Goal: Task Accomplishment & Management: Manage account settings

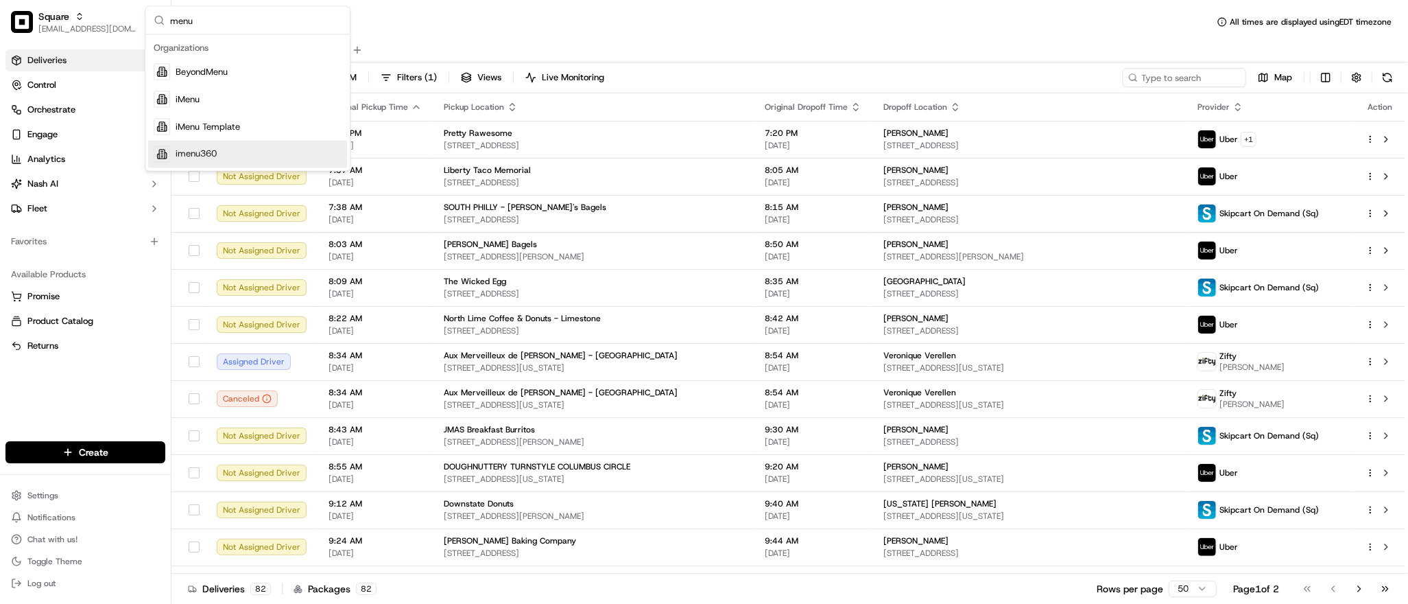
type input "menu"
click at [220, 150] on div "imenu360" at bounding box center [247, 154] width 199 height 27
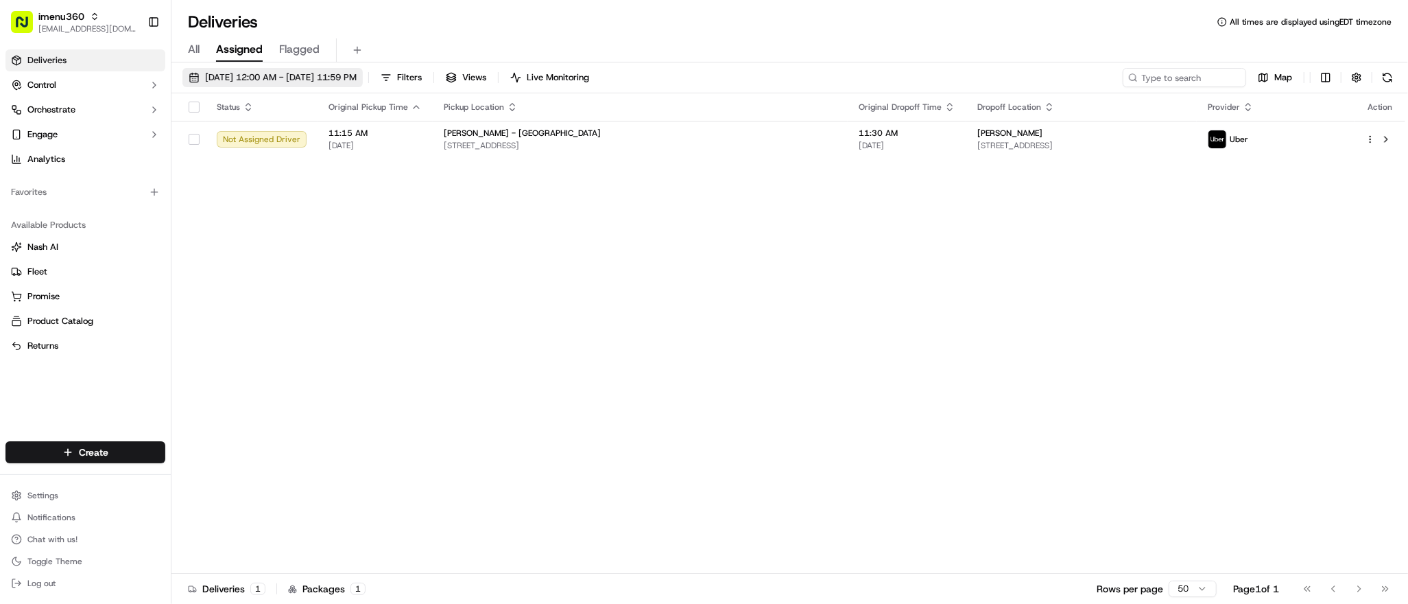
click at [257, 76] on span "09/18/2025 12:00 AM - 09/18/2025 11:59 PM" at bounding box center [281, 77] width 152 height 12
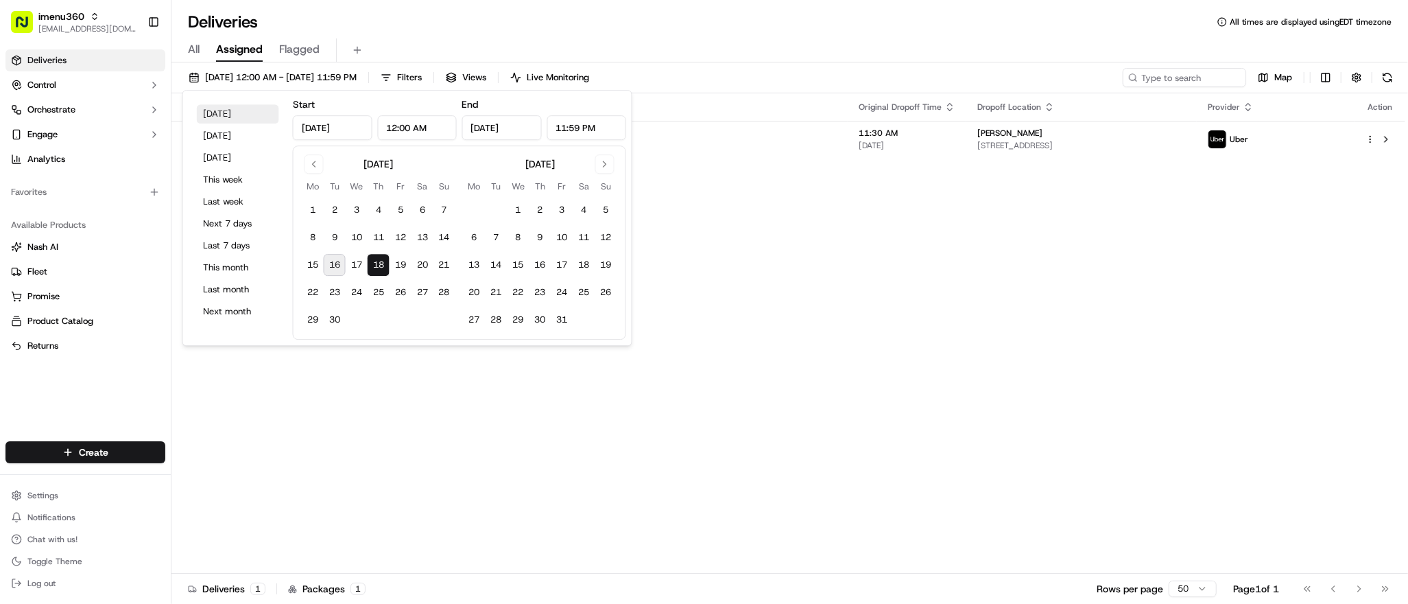
click at [239, 118] on button "Today" at bounding box center [238, 113] width 82 height 19
type input "Sep 16, 2025"
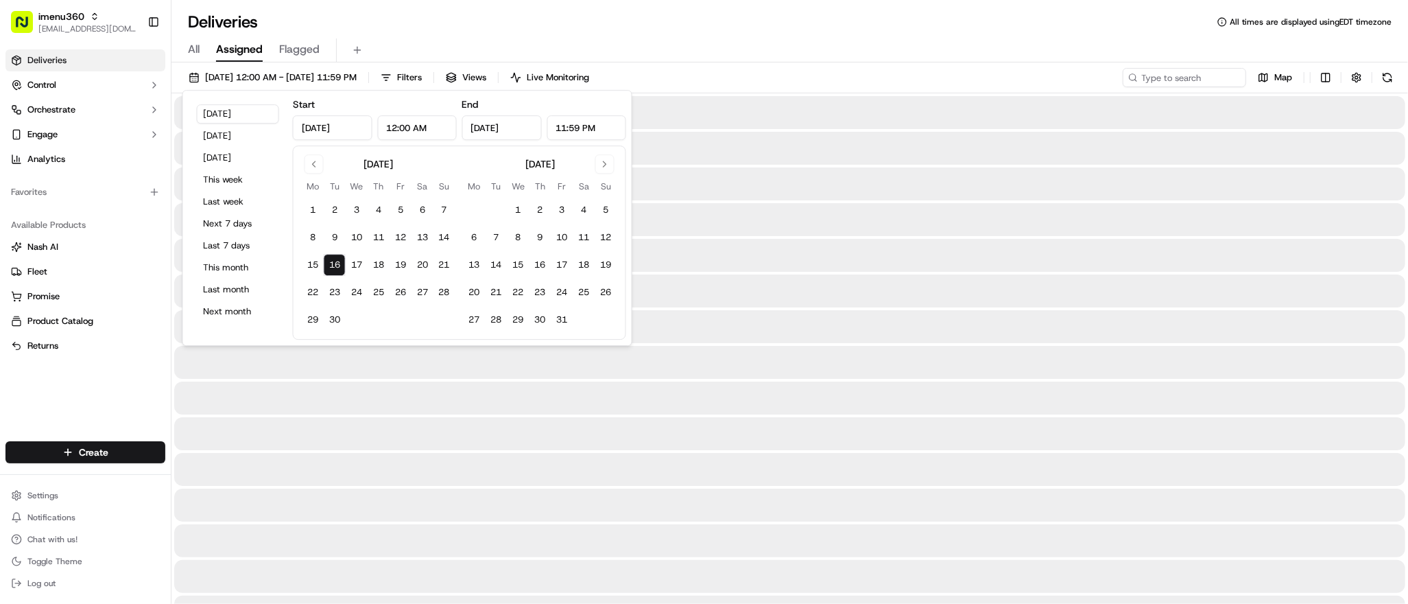
click at [707, 248] on div at bounding box center [789, 255] width 1231 height 33
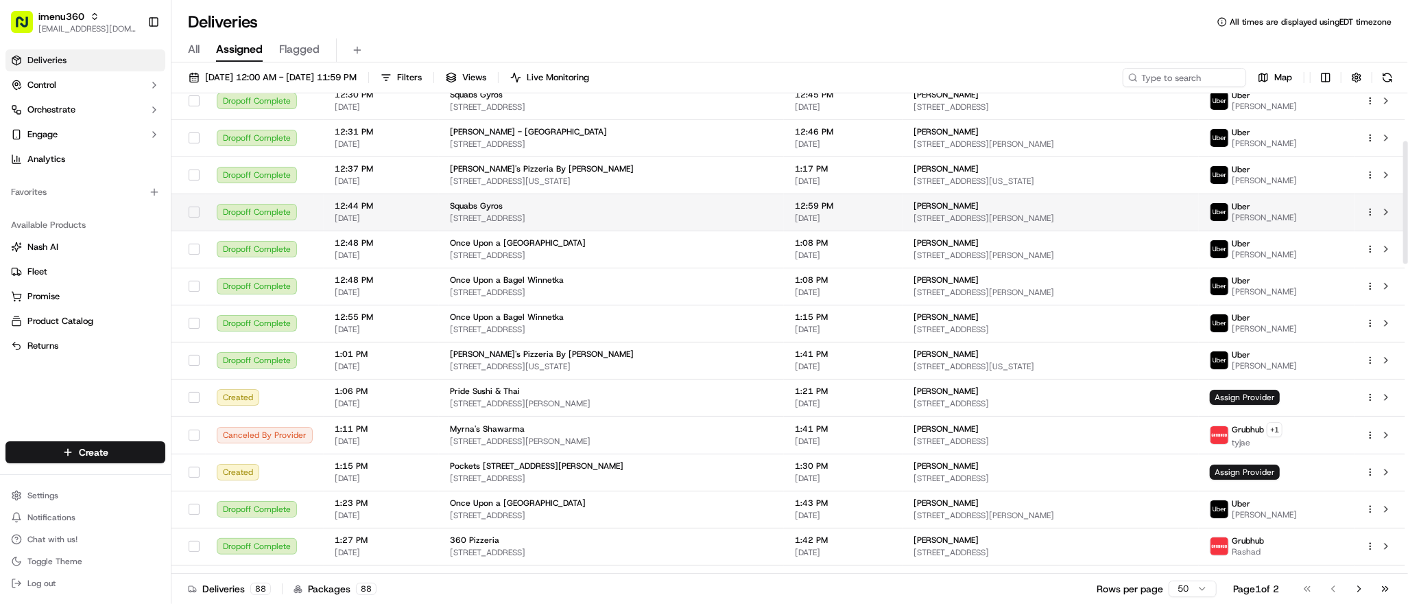
scroll to position [189, 0]
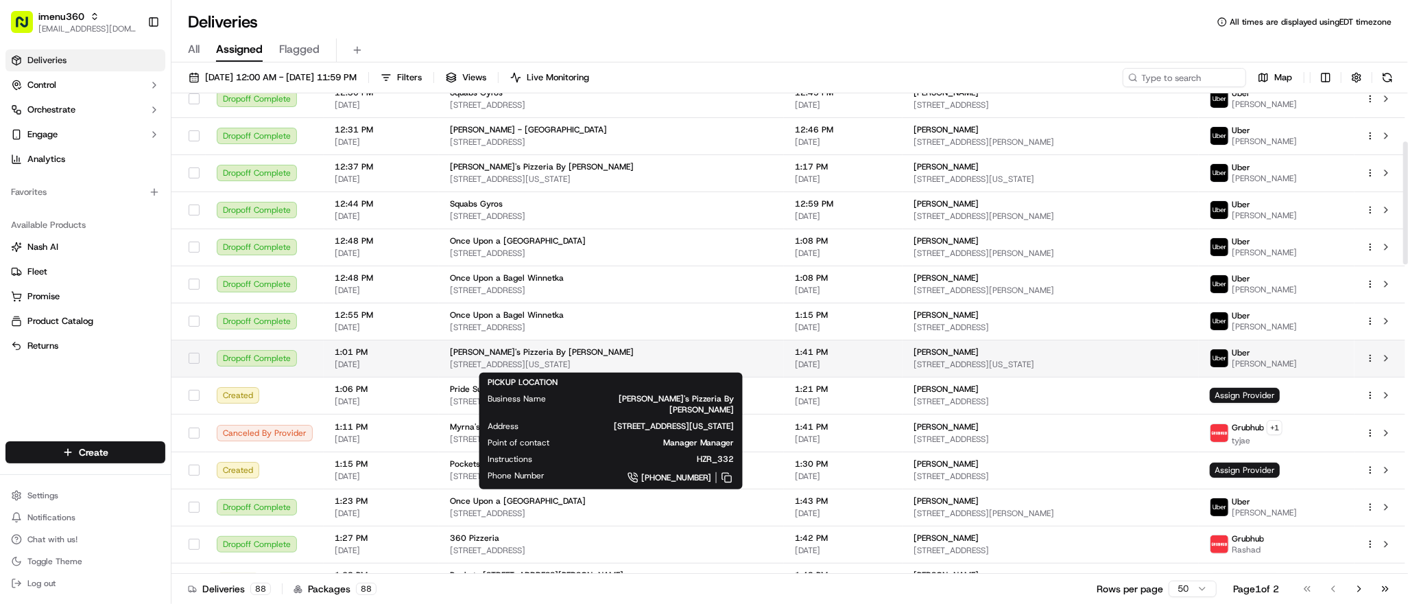
click at [687, 359] on span "1479 General Booth Blvd # 102, Virginia Beach, VA 23454, USA" at bounding box center [611, 364] width 323 height 11
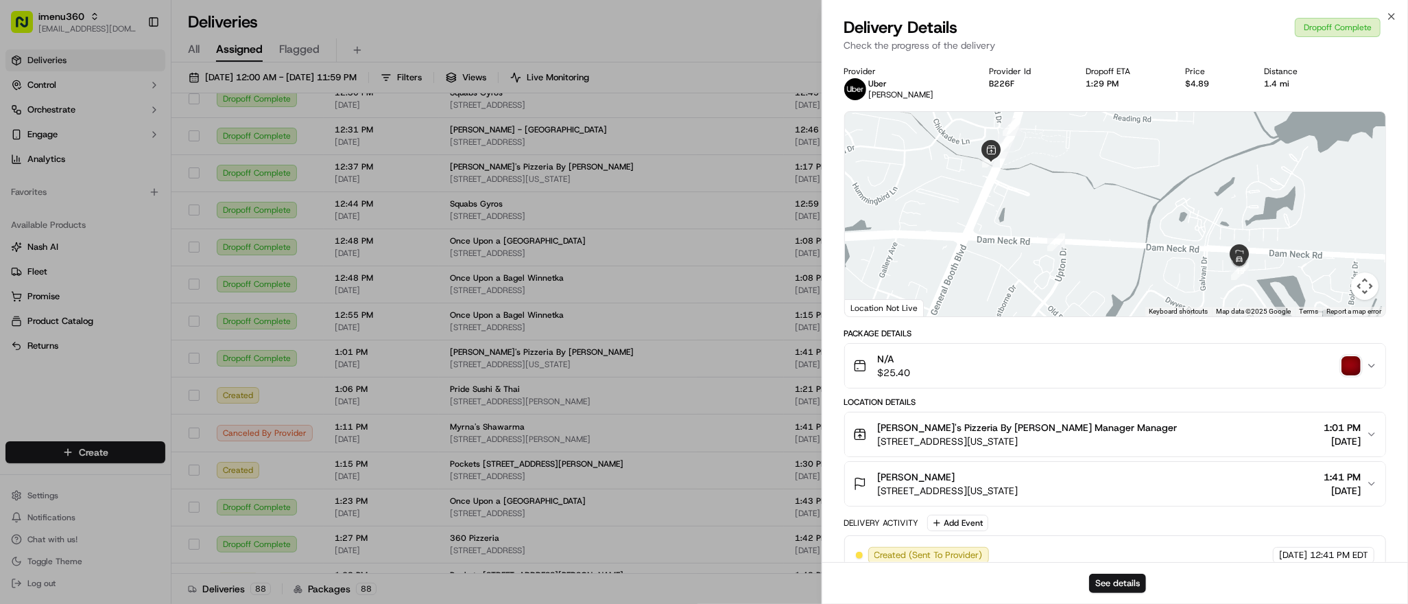
click at [959, 429] on span "Gino's Pizzeria By Maurizio Manager Manager" at bounding box center [1028, 428] width 300 height 14
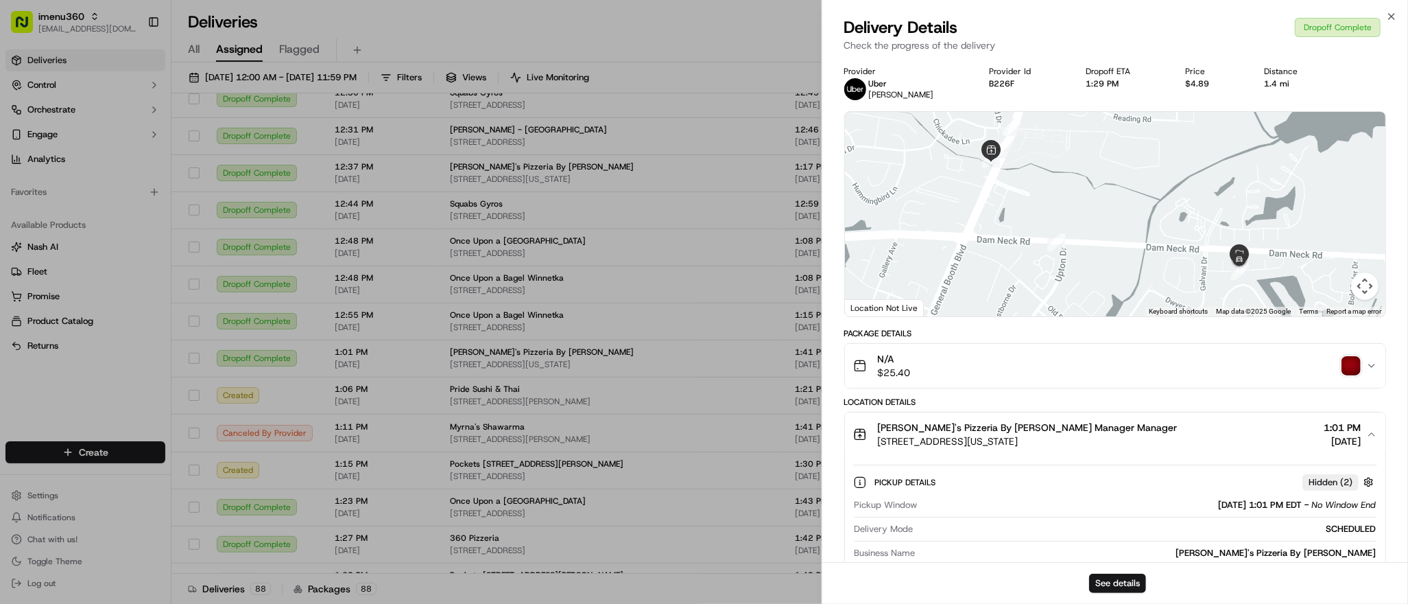
click at [1284, 554] on div "Gino's Pizzeria By Maurizio" at bounding box center [1148, 553] width 455 height 12
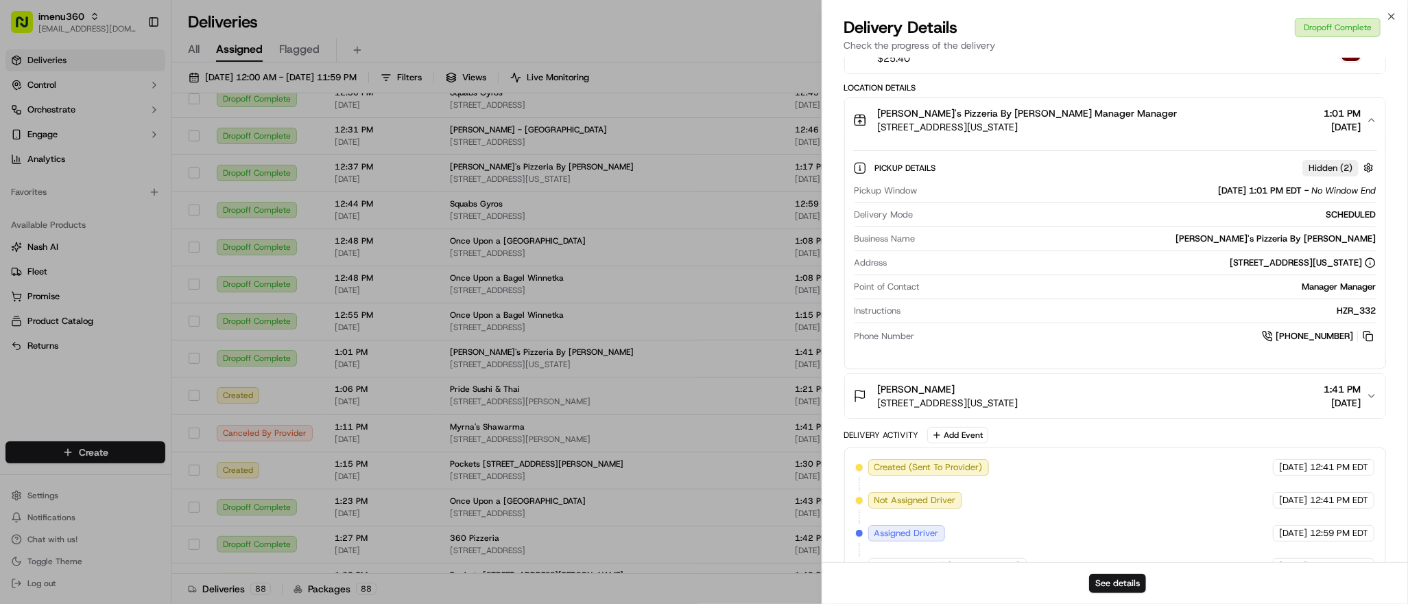
click at [1284, 554] on div "Package Details N/A $25.40 Location Details Gino's Pizzeria By Maurizio Manager…" at bounding box center [1115, 399] width 542 height 770
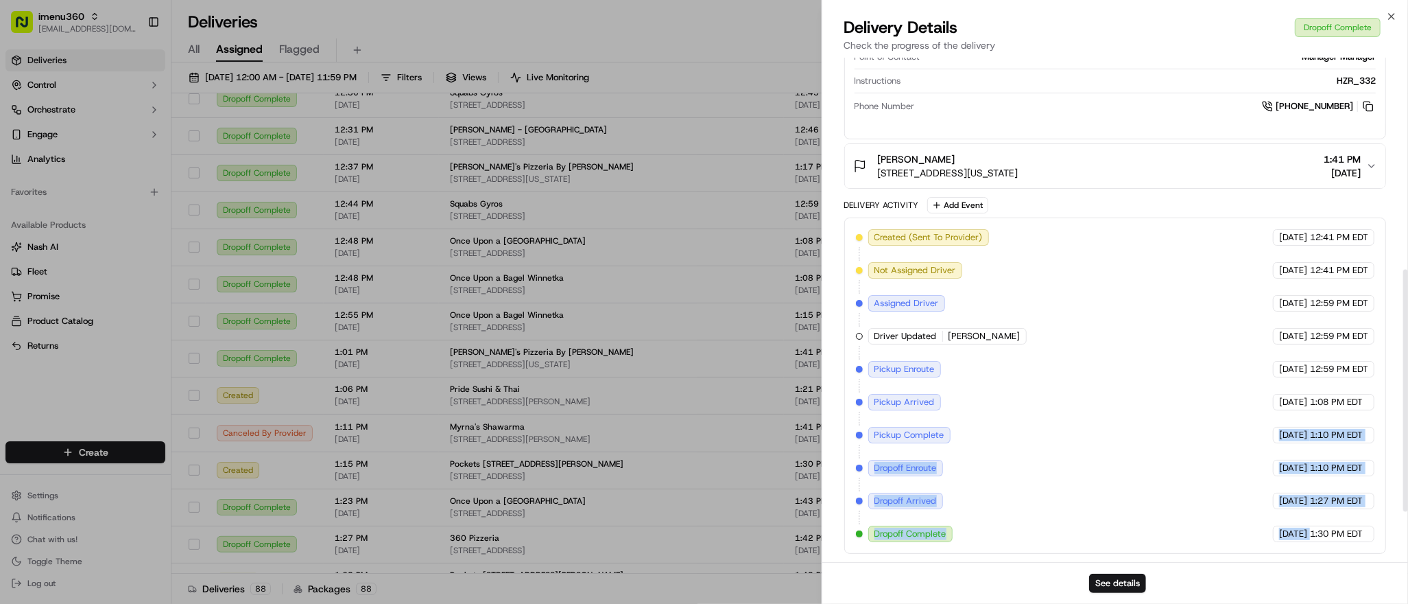
click at [1284, 554] on div "Provider Uber ZANE B. Provider Id B226F Dropoff ETA 1:29 PM Price $4.89 Distanc…" at bounding box center [1115, 38] width 586 height 1048
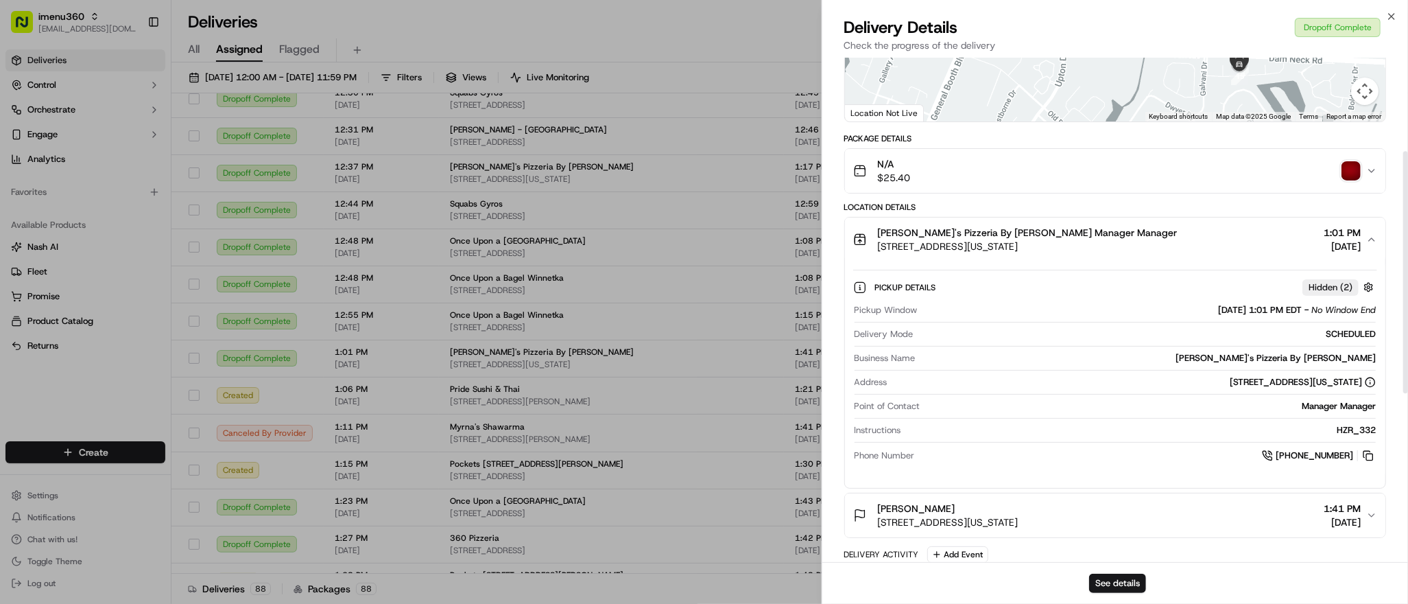
scroll to position [194, 0]
drag, startPoint x: 1253, startPoint y: 357, endPoint x: 1329, endPoint y: 360, distance: 75.5
click at [1329, 360] on div "Gino's Pizzeria By Maurizio" at bounding box center [1148, 359] width 455 height 12
copy div "Gino's Pizzeria"
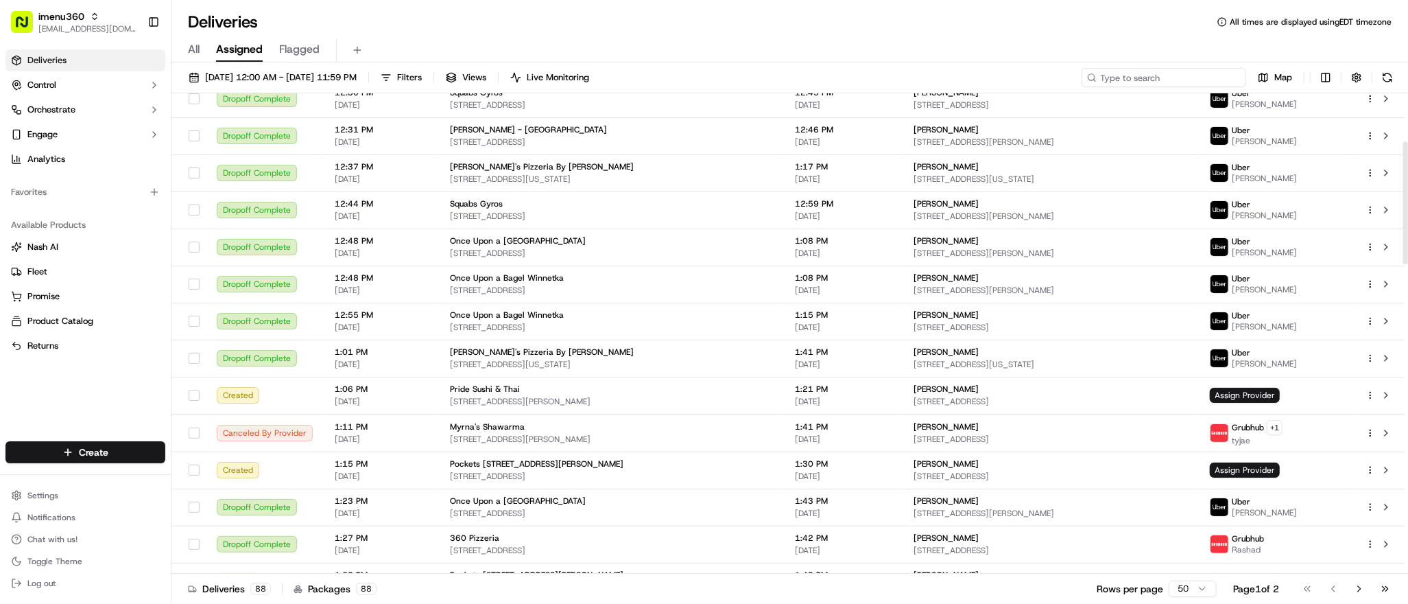
click at [1172, 75] on input at bounding box center [1164, 77] width 165 height 19
paste input "Gino's Pizzeria"
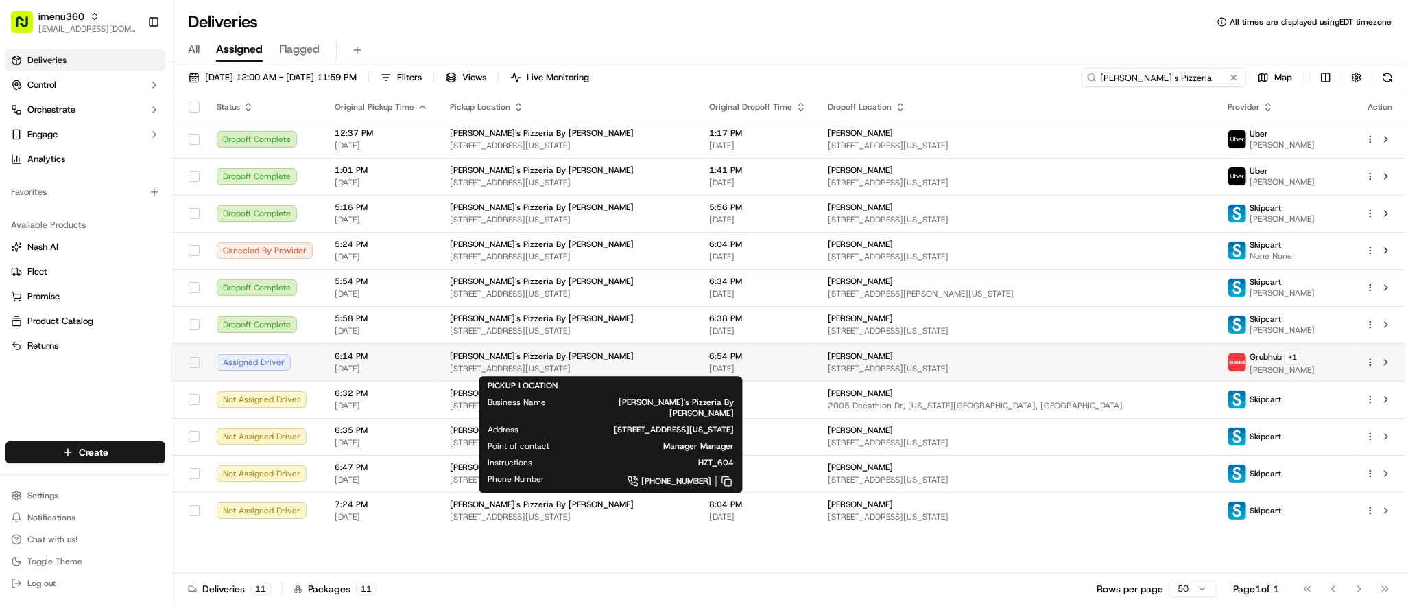
type input "Gino's Pizzeria"
click at [688, 358] on div "Gino's Pizzeria By Maurizio" at bounding box center [569, 356] width 238 height 11
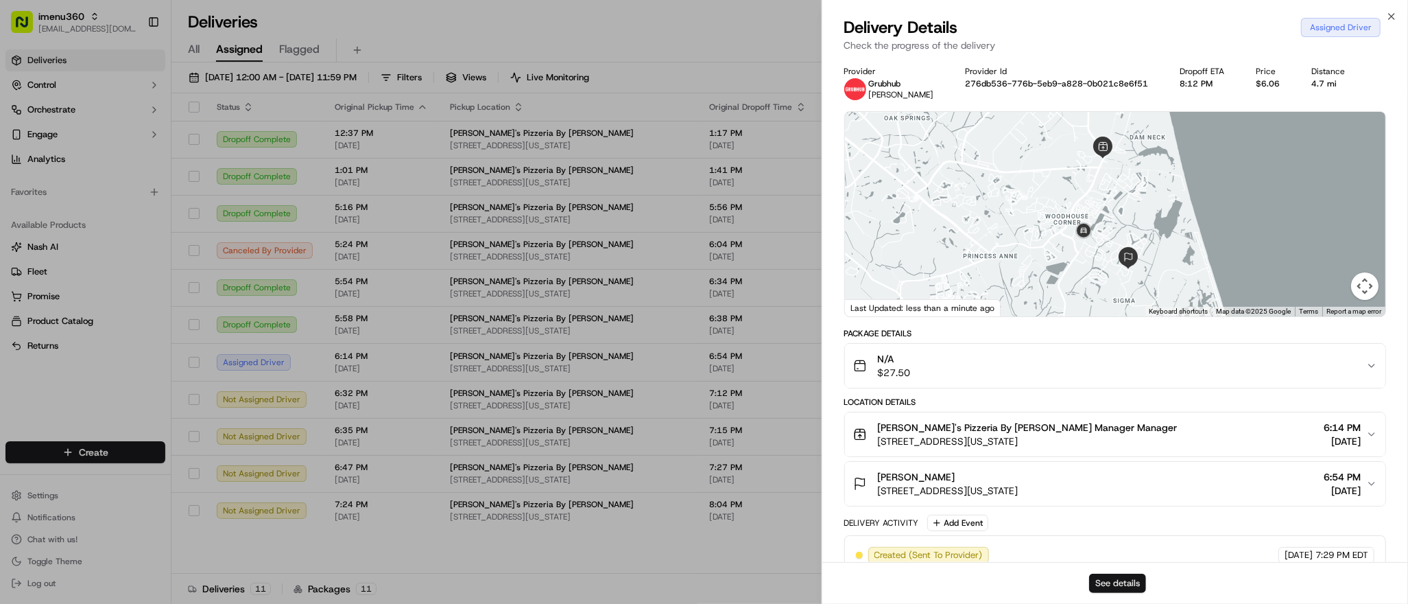
click at [1126, 582] on button "See details" at bounding box center [1117, 582] width 57 height 19
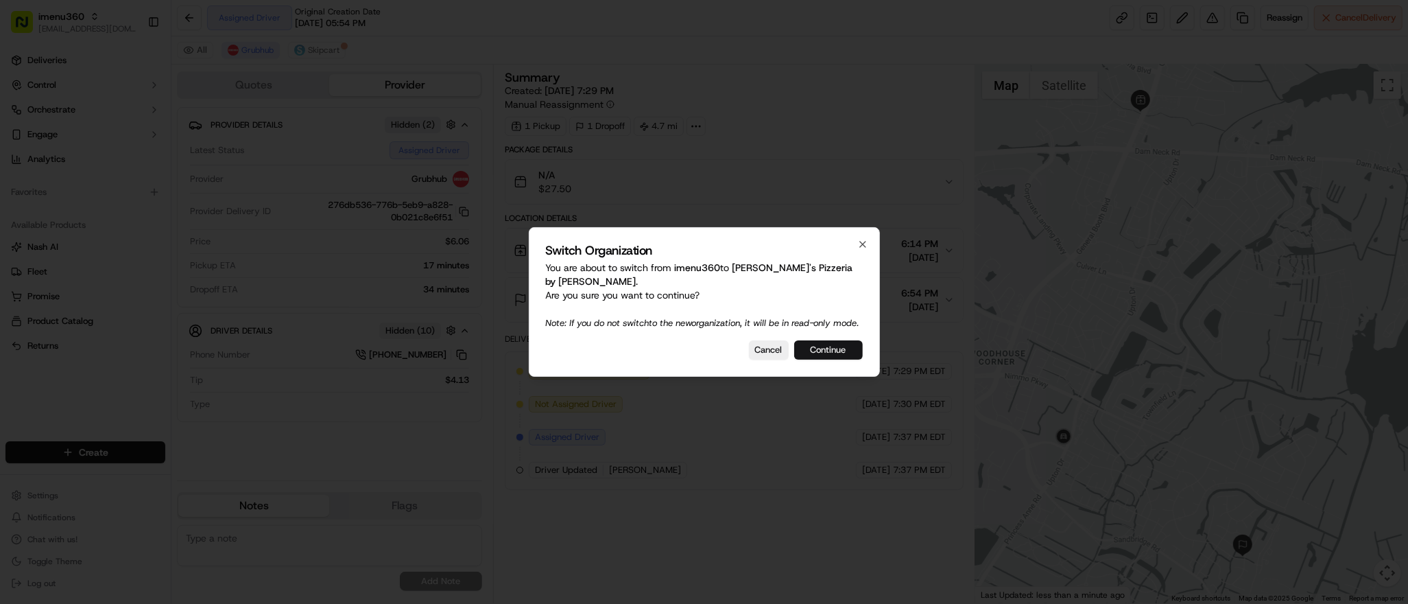
click at [830, 351] on button "Continue" at bounding box center [828, 349] width 69 height 19
click at [830, 351] on div "Cancel Continue" at bounding box center [704, 349] width 317 height 19
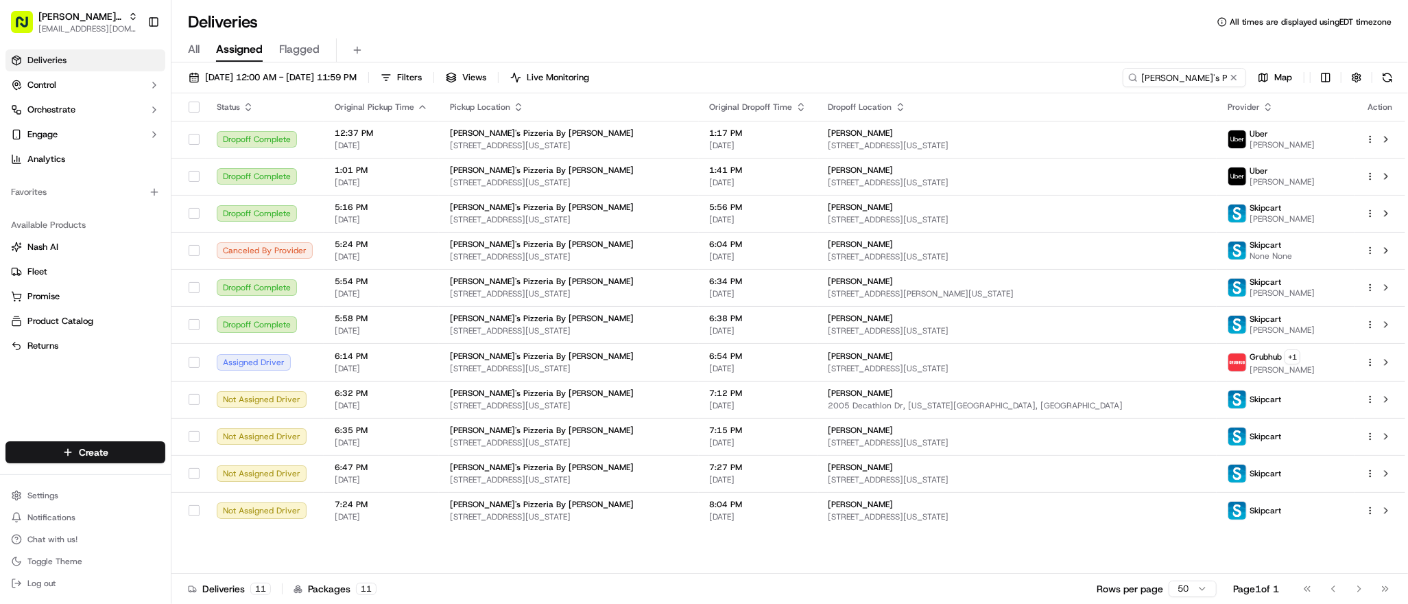
click at [698, 27] on div "Deliveries All times are displayed using EDT timezone" at bounding box center [789, 22] width 1237 height 22
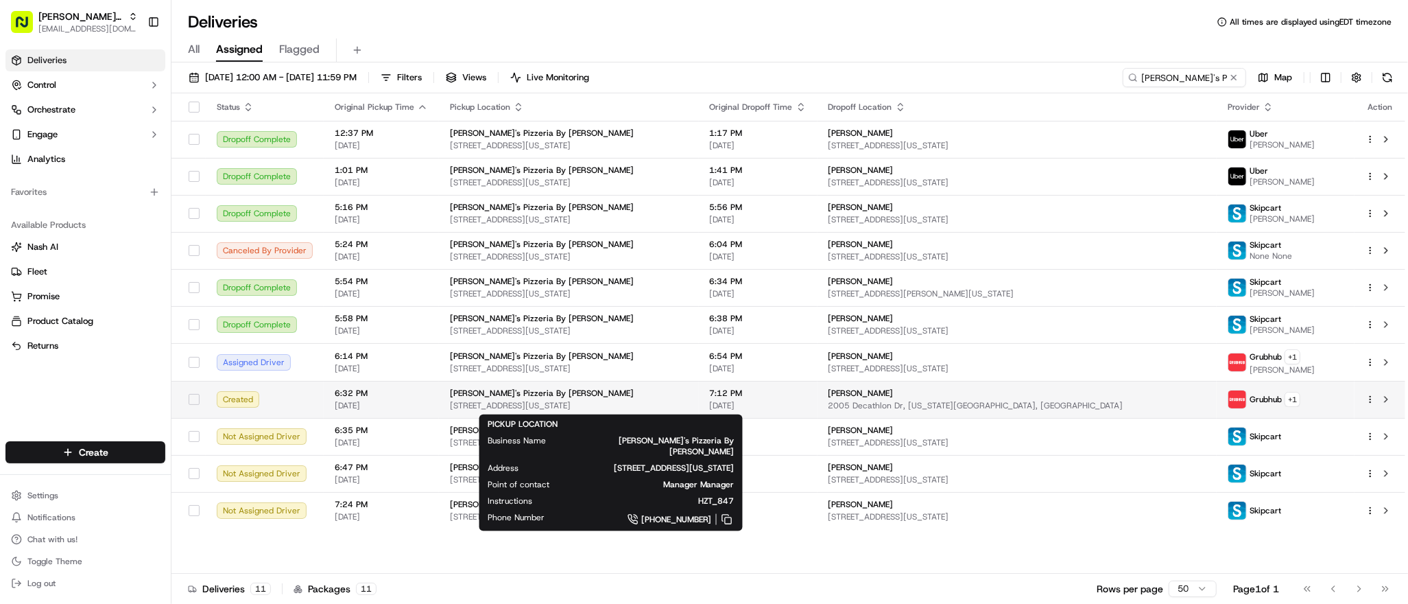
click at [637, 395] on div "Gino's Pizzeria By Maurizio" at bounding box center [569, 393] width 238 height 11
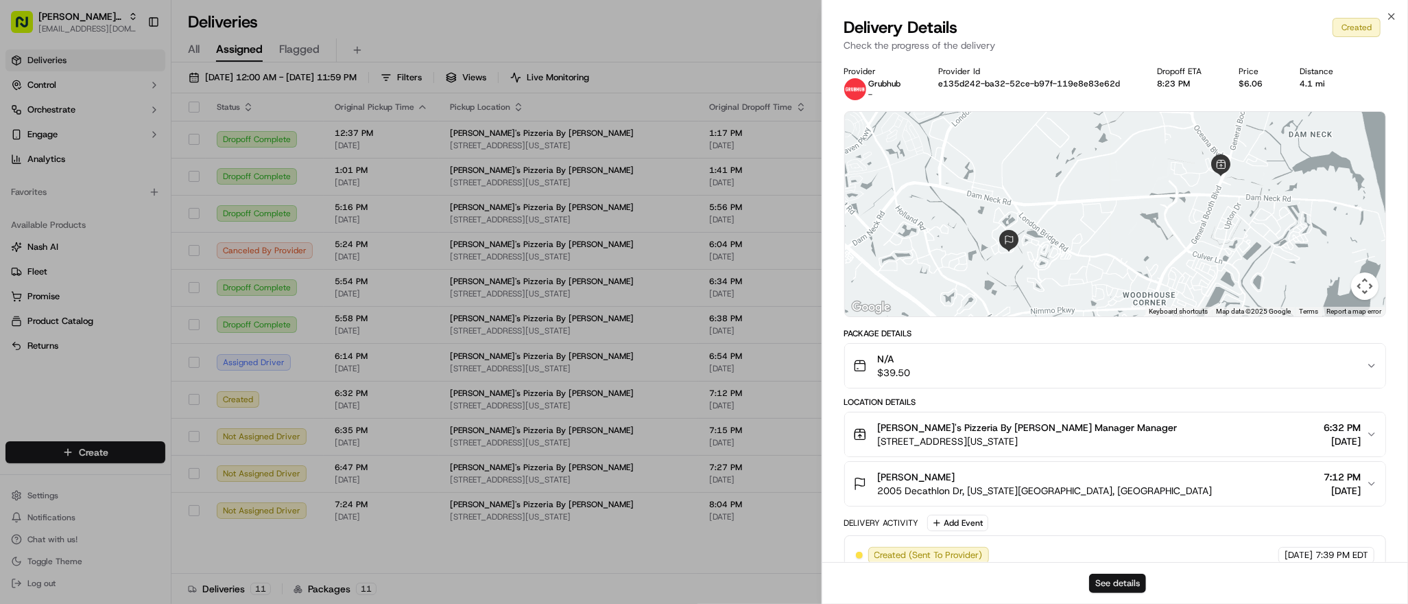
click at [1121, 581] on button "See details" at bounding box center [1117, 582] width 57 height 19
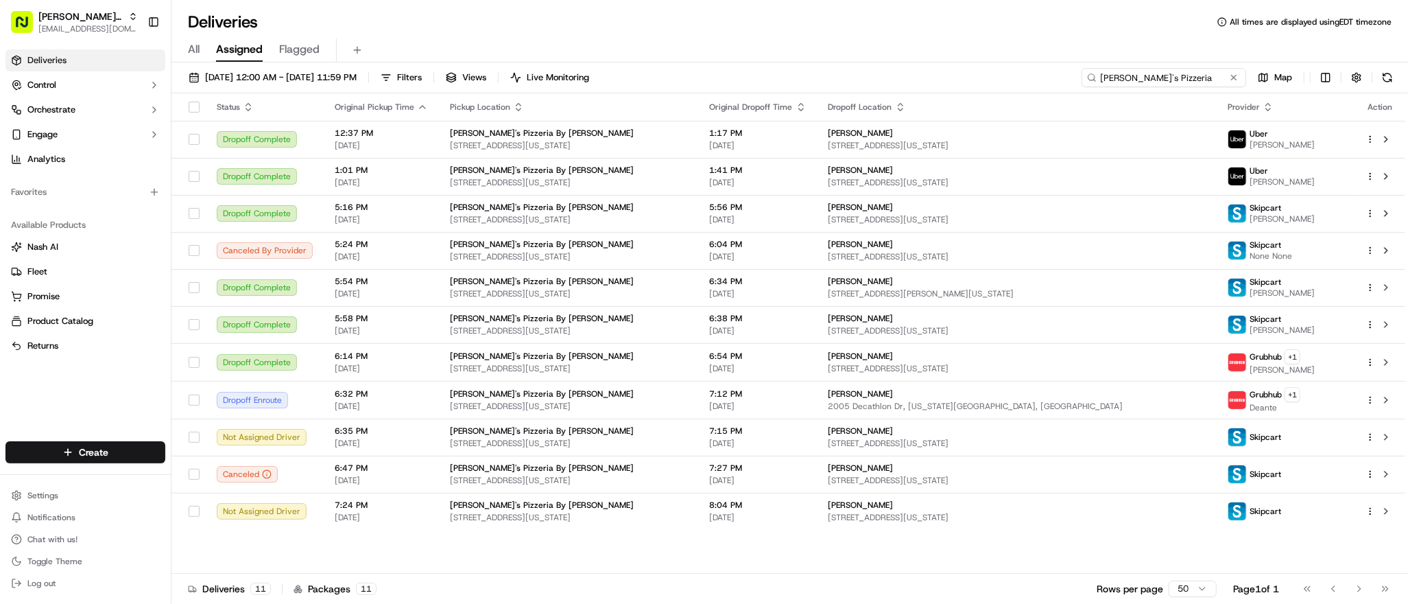
click at [1170, 76] on input "Gino's Pizzeria" at bounding box center [1164, 77] width 165 height 19
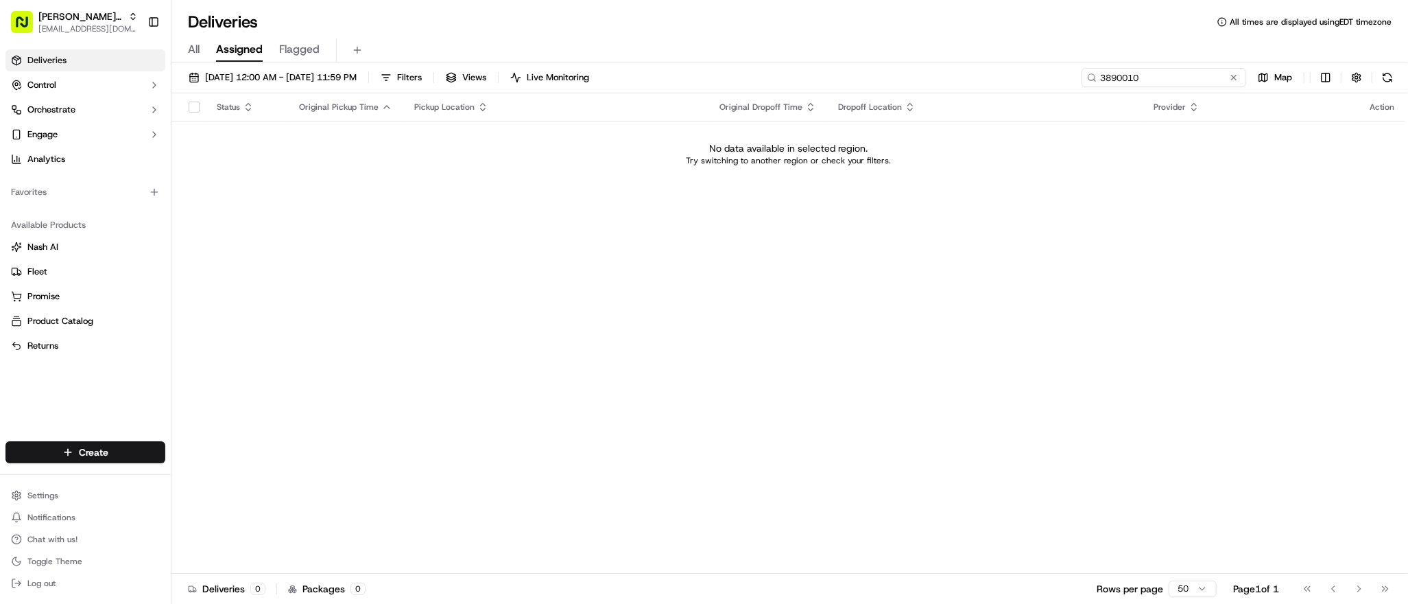
type input "3890010"
click at [830, 247] on div "Status Original Pickup Time Pickup Location Original Dropoff Time Dropoff Locat…" at bounding box center [788, 333] width 1234 height 480
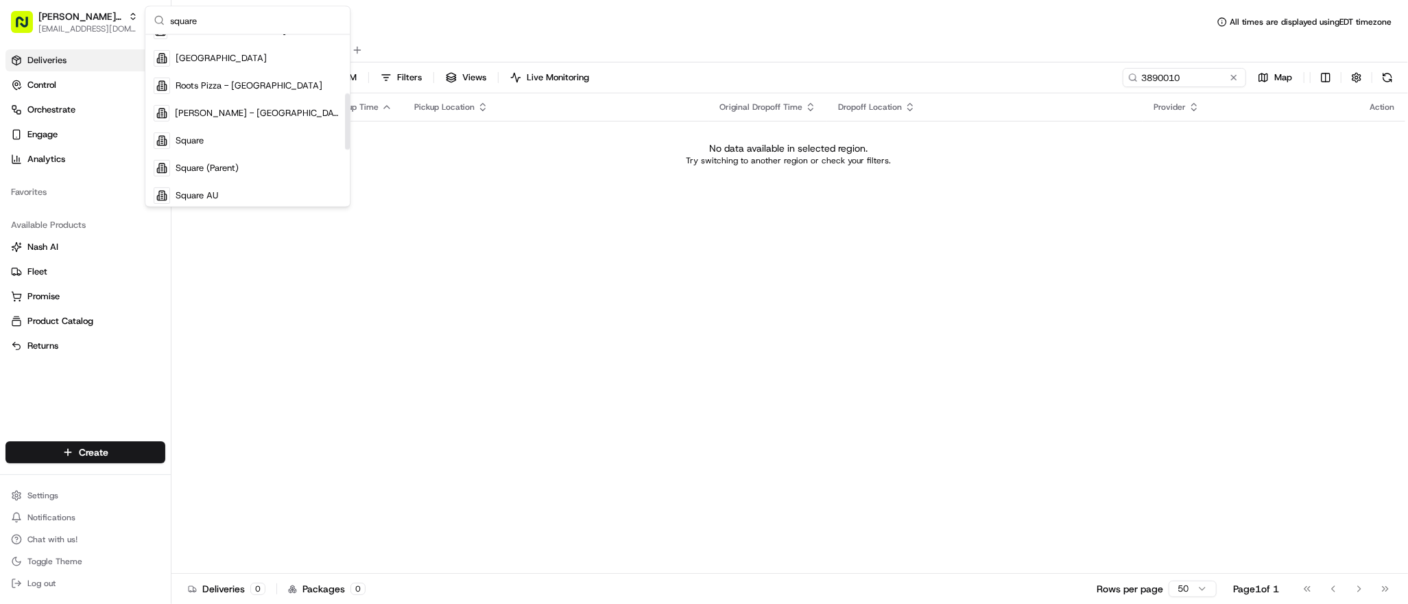
scroll to position [179, 0]
type input "square"
click at [257, 137] on div "Square" at bounding box center [247, 139] width 199 height 27
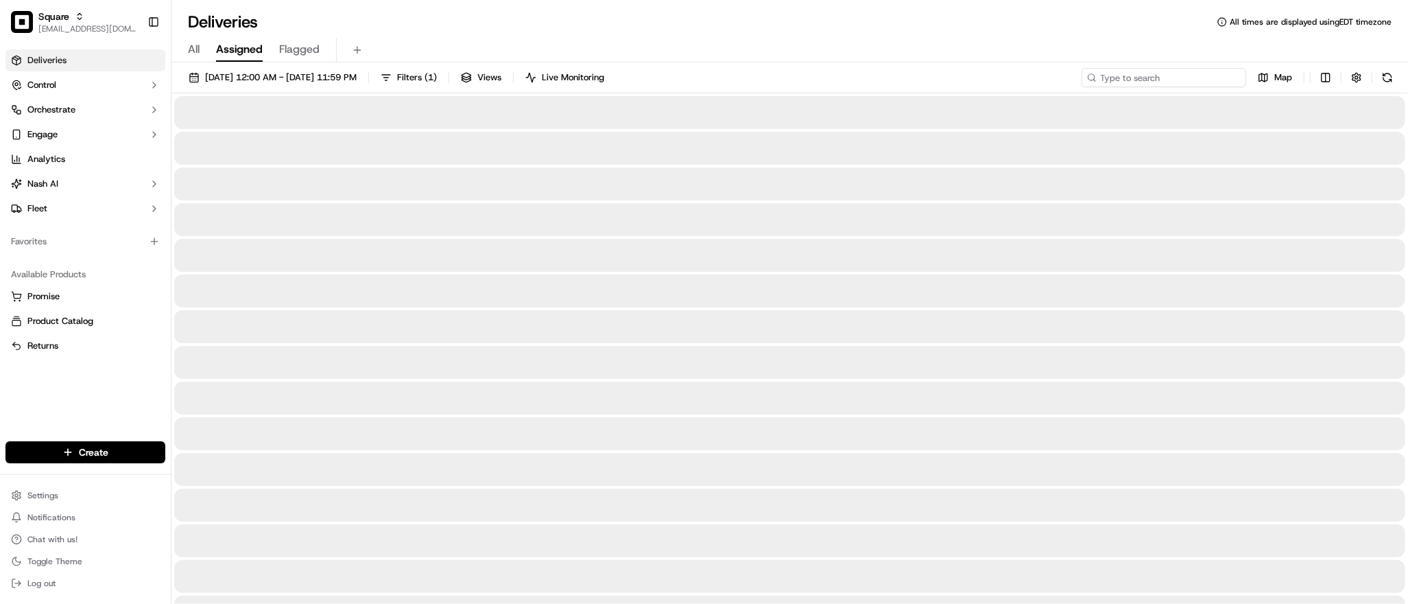
click at [1159, 83] on input at bounding box center [1164, 77] width 165 height 19
paste input "3890010"
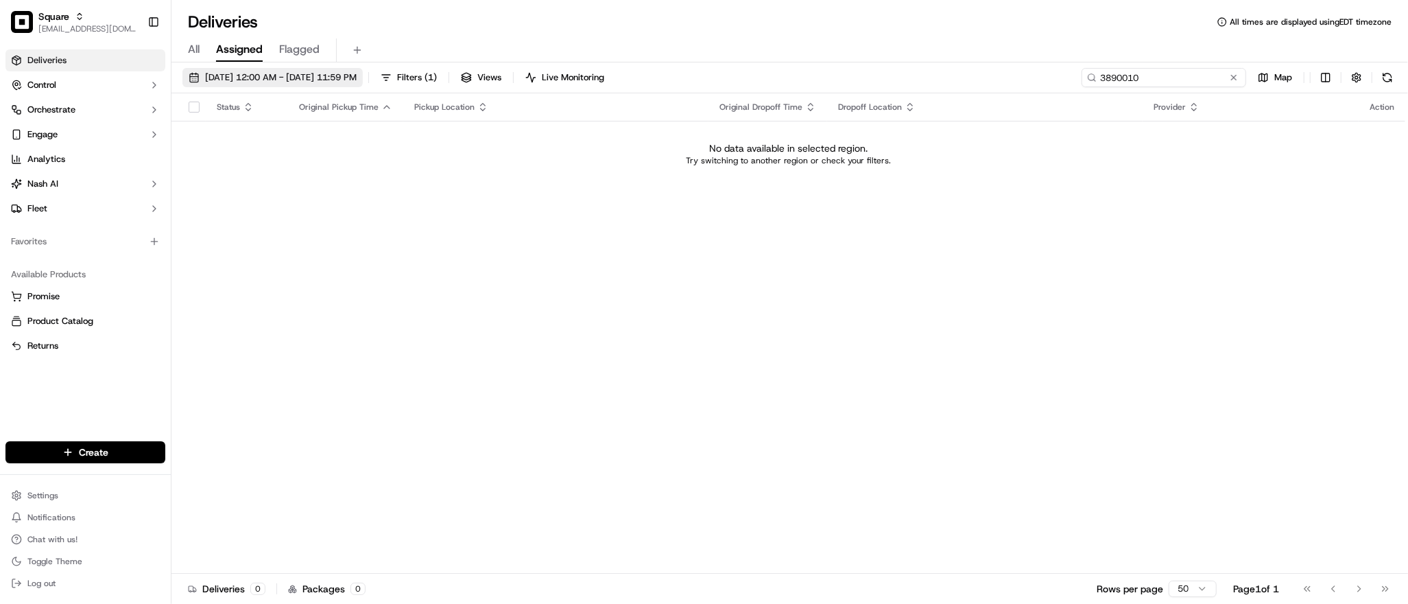
type input "3890010"
click at [322, 69] on button "09/16/2025 12:00 AM - 09/16/2025 11:59 PM" at bounding box center [272, 77] width 180 height 19
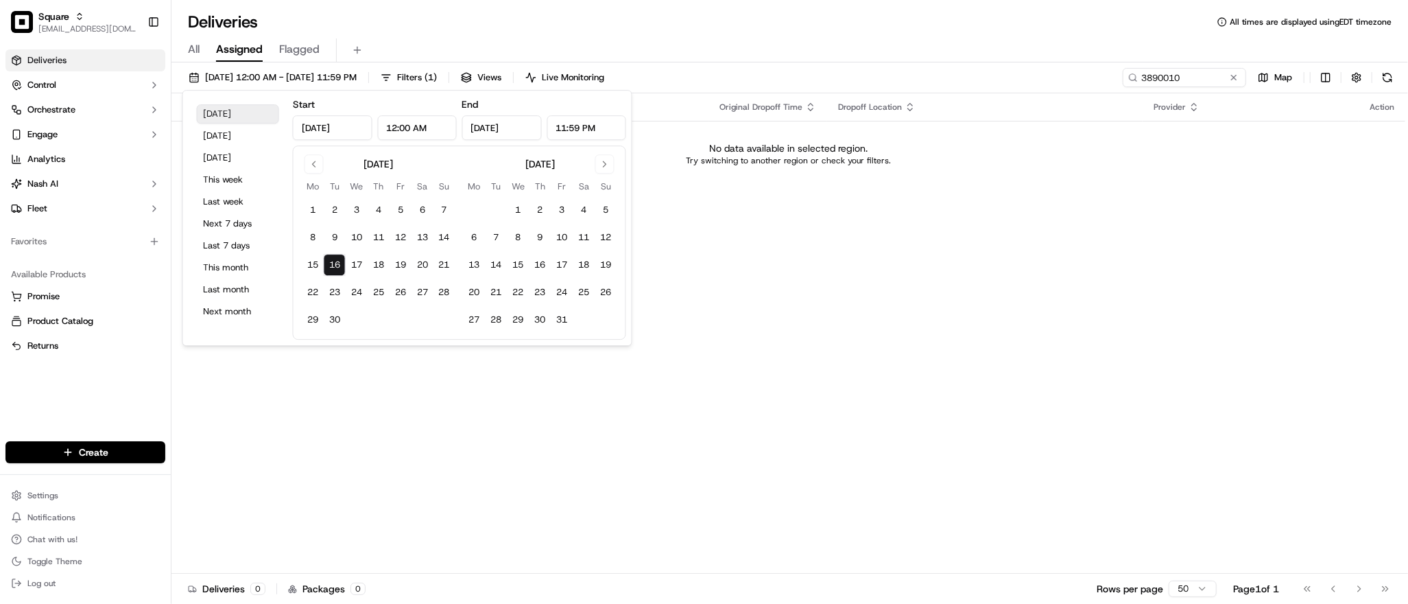
click at [239, 114] on button "Today" at bounding box center [238, 113] width 82 height 19
click at [388, 268] on button "18" at bounding box center [379, 265] width 22 height 22
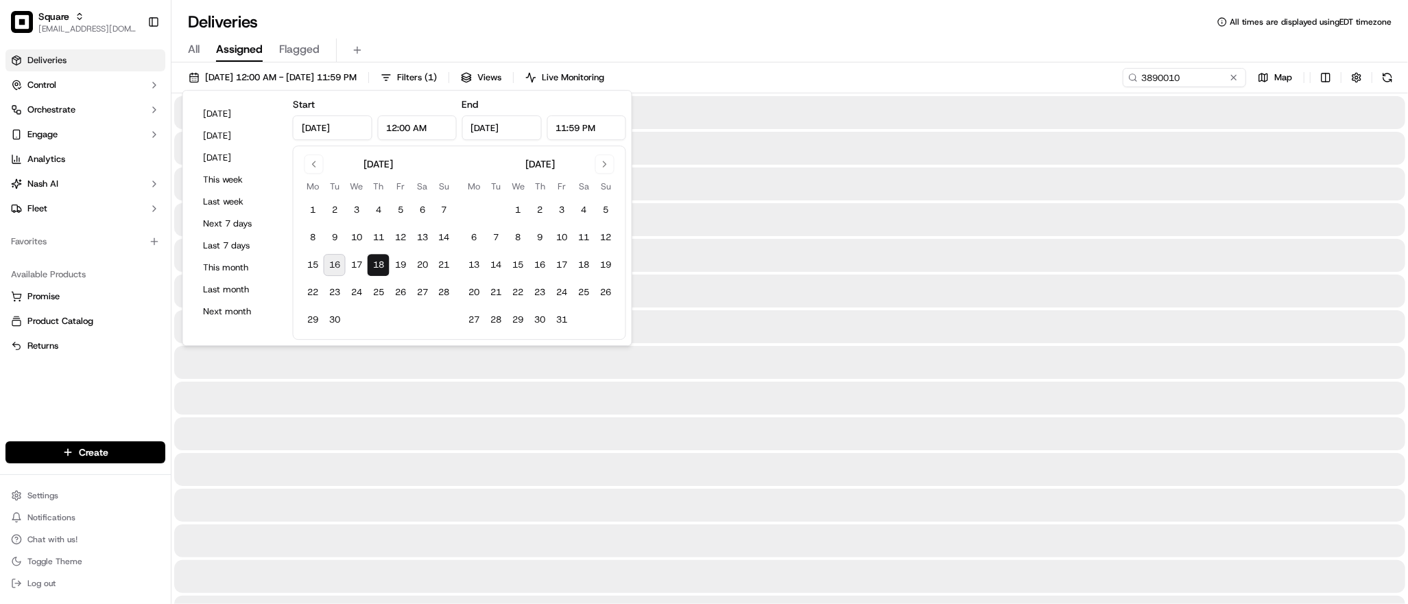
type input "Sep 18, 2025"
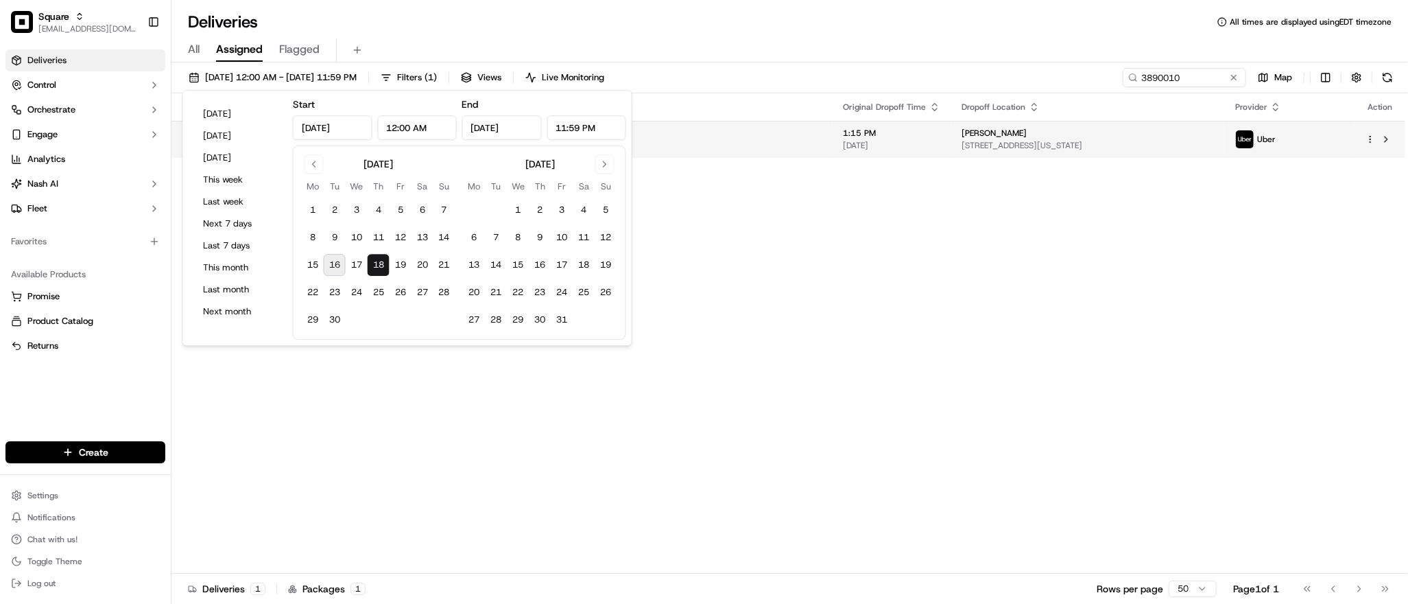
click at [749, 140] on span "[STREET_ADDRESS][US_STATE]" at bounding box center [633, 145] width 378 height 11
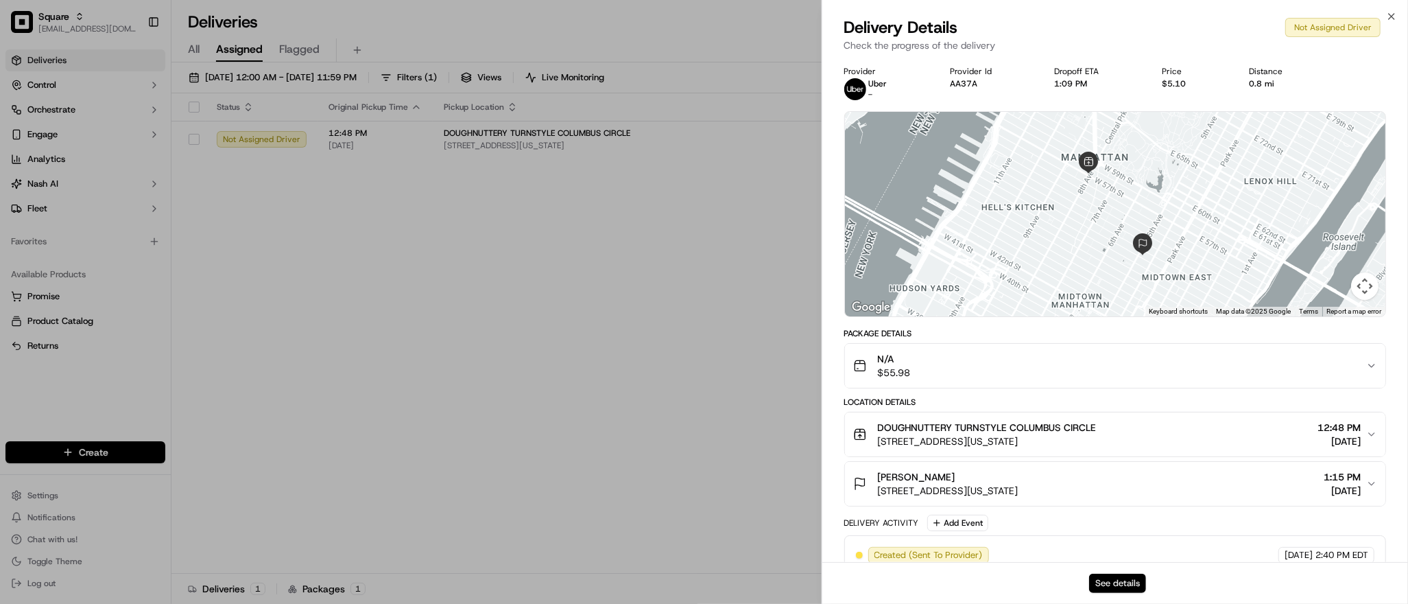
click at [1125, 582] on button "See details" at bounding box center [1117, 582] width 57 height 19
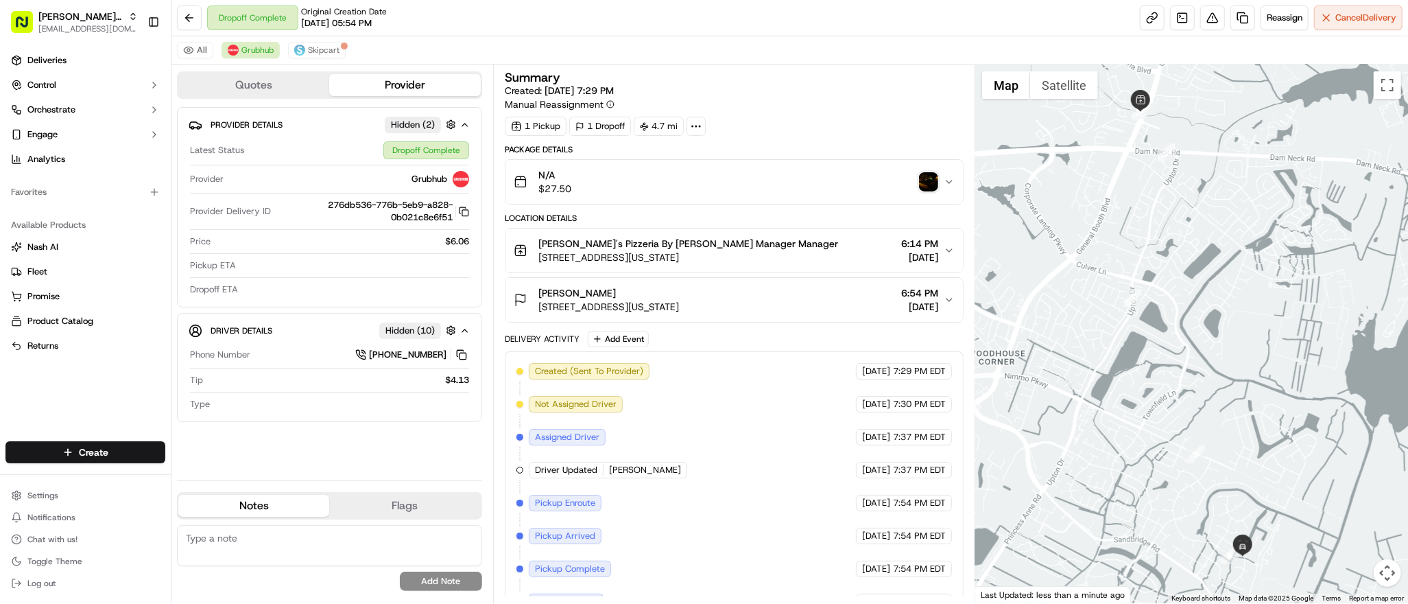
scroll to position [93, 0]
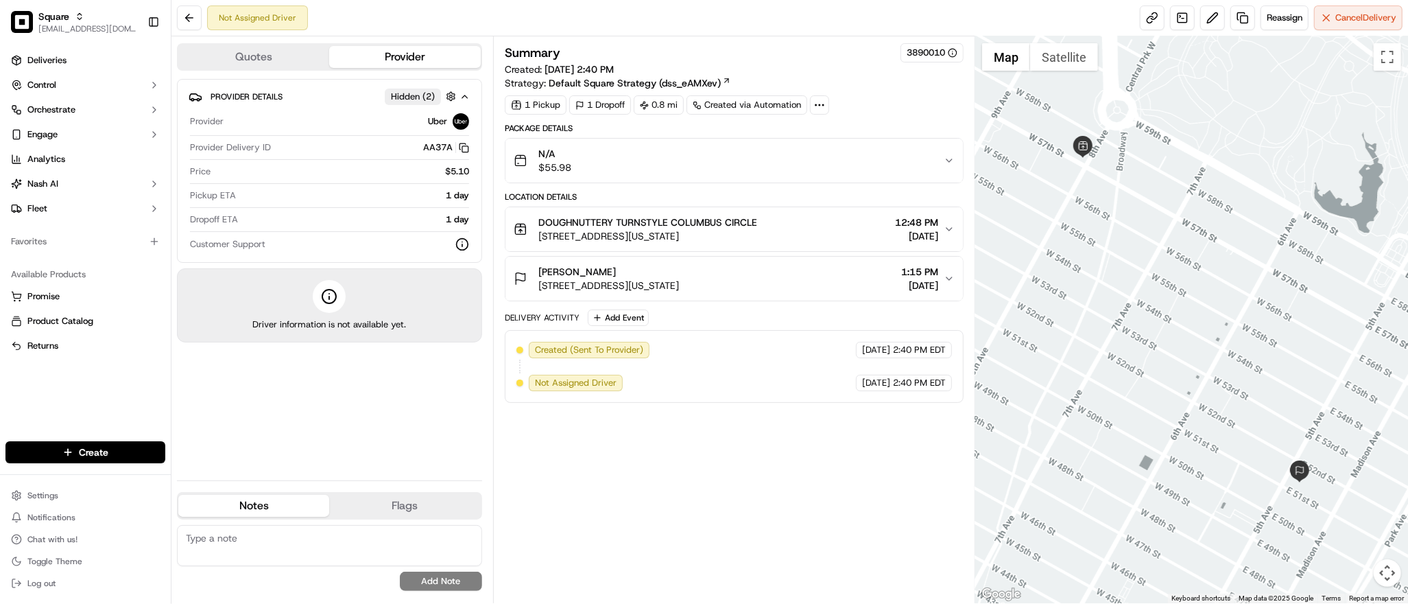
click at [794, 274] on div "[PERSON_NAME] [STREET_ADDRESS][US_STATE] 1:15 PM [DATE]" at bounding box center [729, 278] width 430 height 27
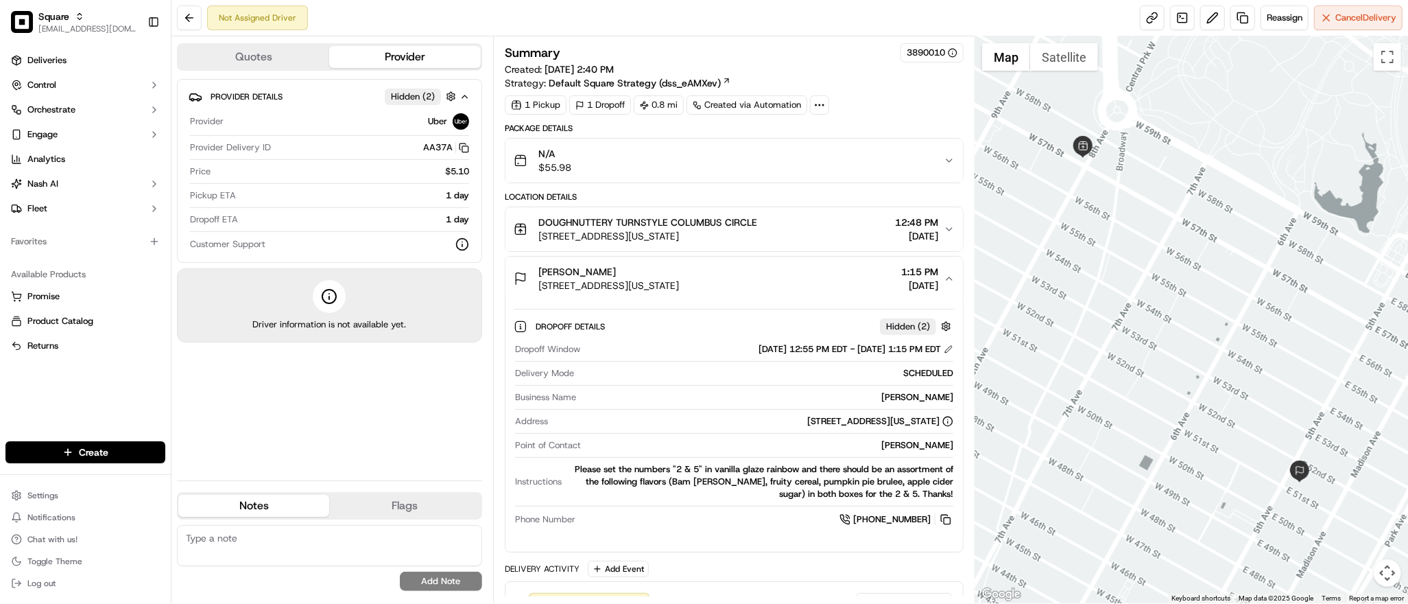
click at [794, 274] on div "[PERSON_NAME] [STREET_ADDRESS][US_STATE] 1:15 PM [DATE]" at bounding box center [729, 278] width 430 height 27
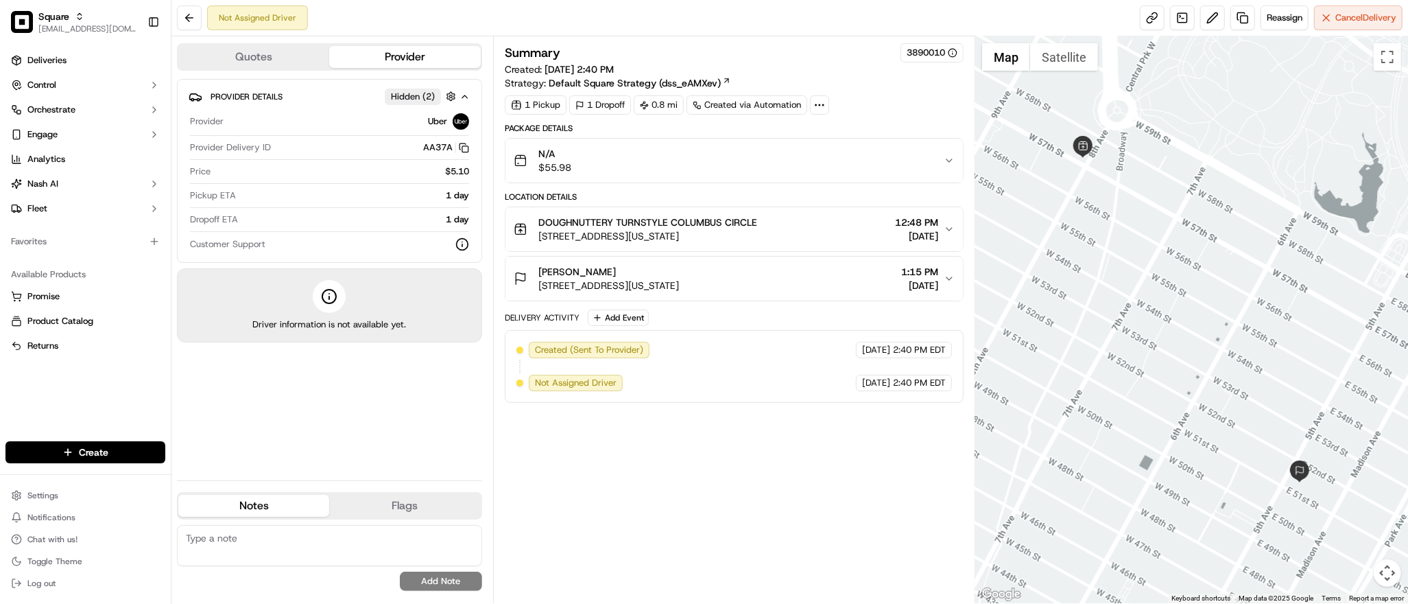
click at [892, 535] on div "Summary 3890010 Created: [DATE] 2:40 PM Strategy: Default Square Strategy (dss_…" at bounding box center [734, 319] width 459 height 553
click at [836, 230] on div "DOUGHNUTTERY TURNSTYLE COLUMBUS CIRCLE [STREET_ADDRESS][US_STATE] 12:48 PM [DAT…" at bounding box center [729, 228] width 430 height 27
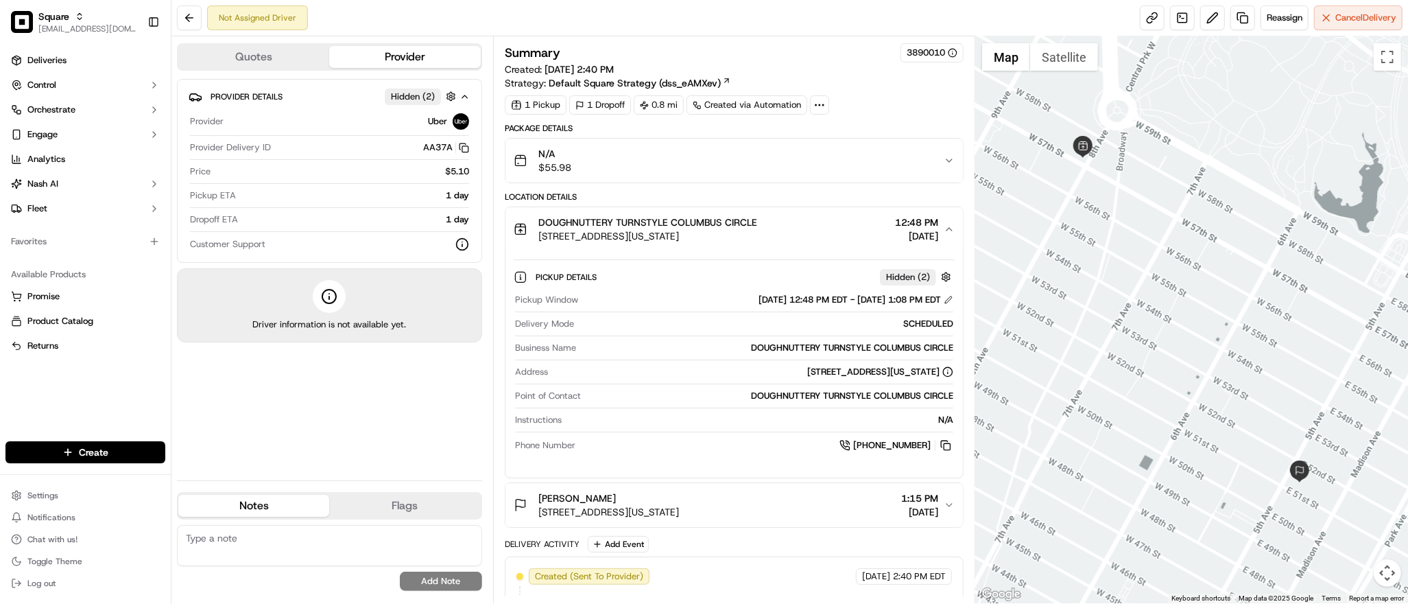
click at [835, 232] on div "DOUGHNUTTERY TURNSTYLE COLUMBUS CIRCLE [STREET_ADDRESS][US_STATE] 12:48 PM [DAT…" at bounding box center [729, 228] width 430 height 27
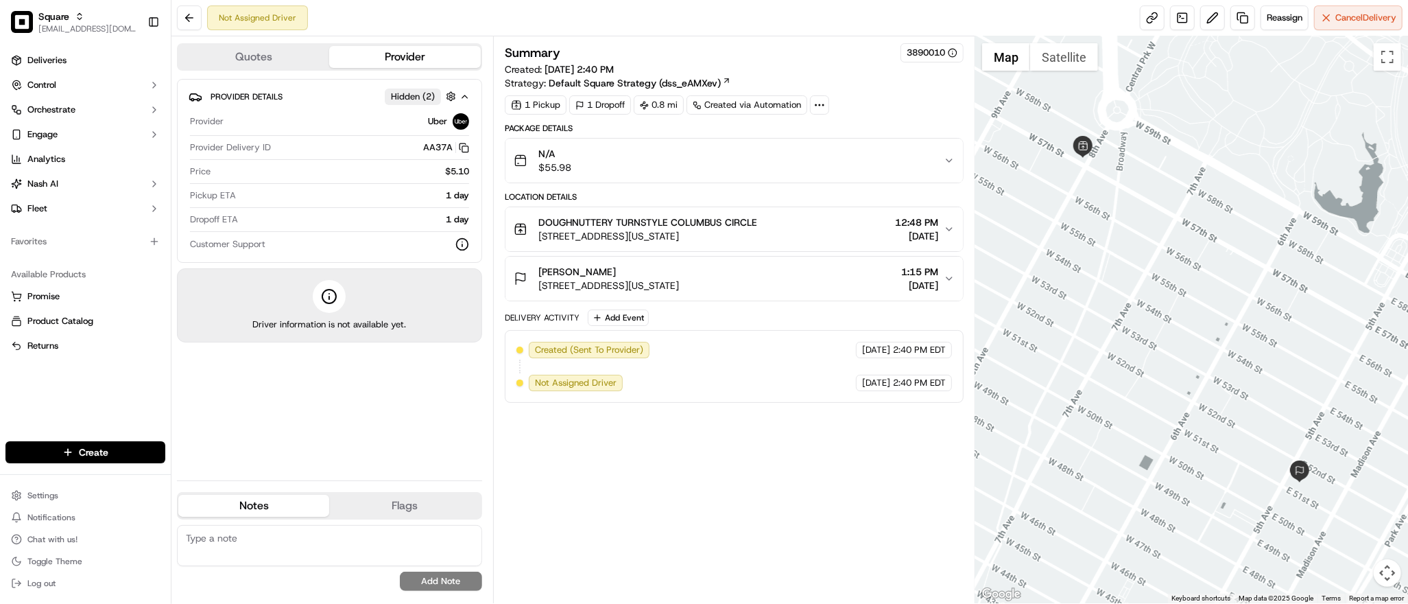
click at [861, 22] on div "Not Assigned Driver Reassign Cancel Delivery" at bounding box center [789, 18] width 1237 height 36
click at [1172, 329] on div at bounding box center [1191, 319] width 433 height 567
click at [932, 274] on span "1:15 PM" at bounding box center [919, 272] width 37 height 14
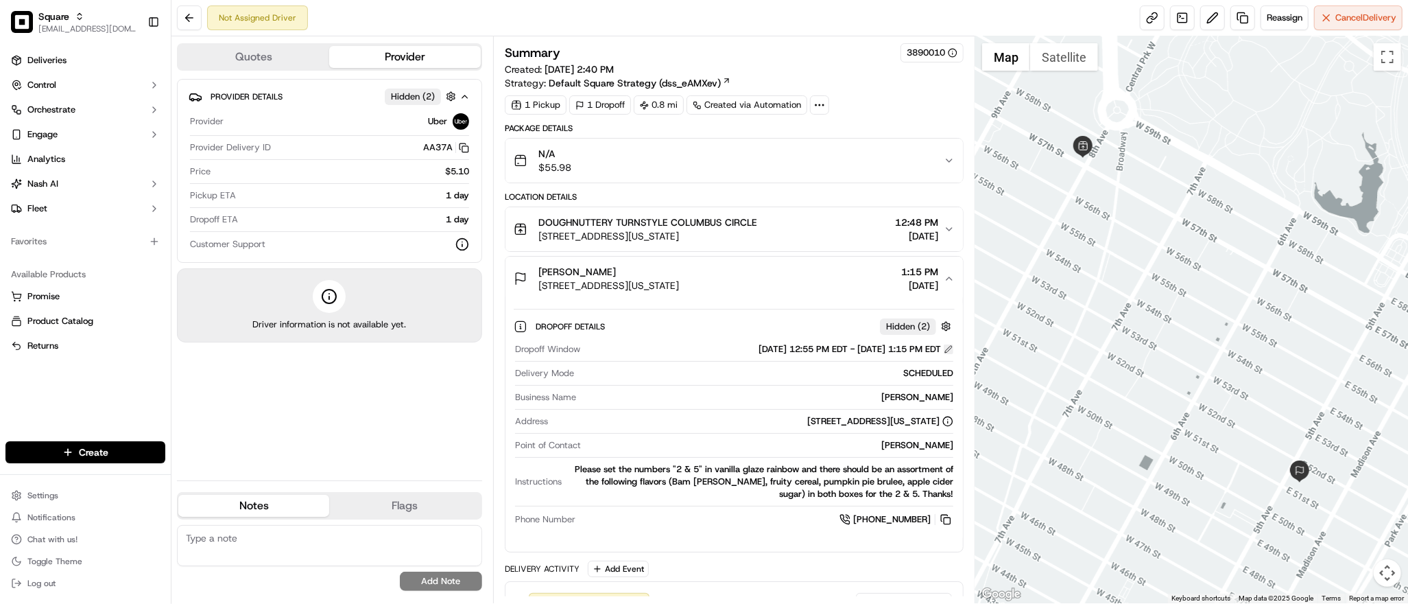
click at [947, 351] on button at bounding box center [949, 349] width 10 height 10
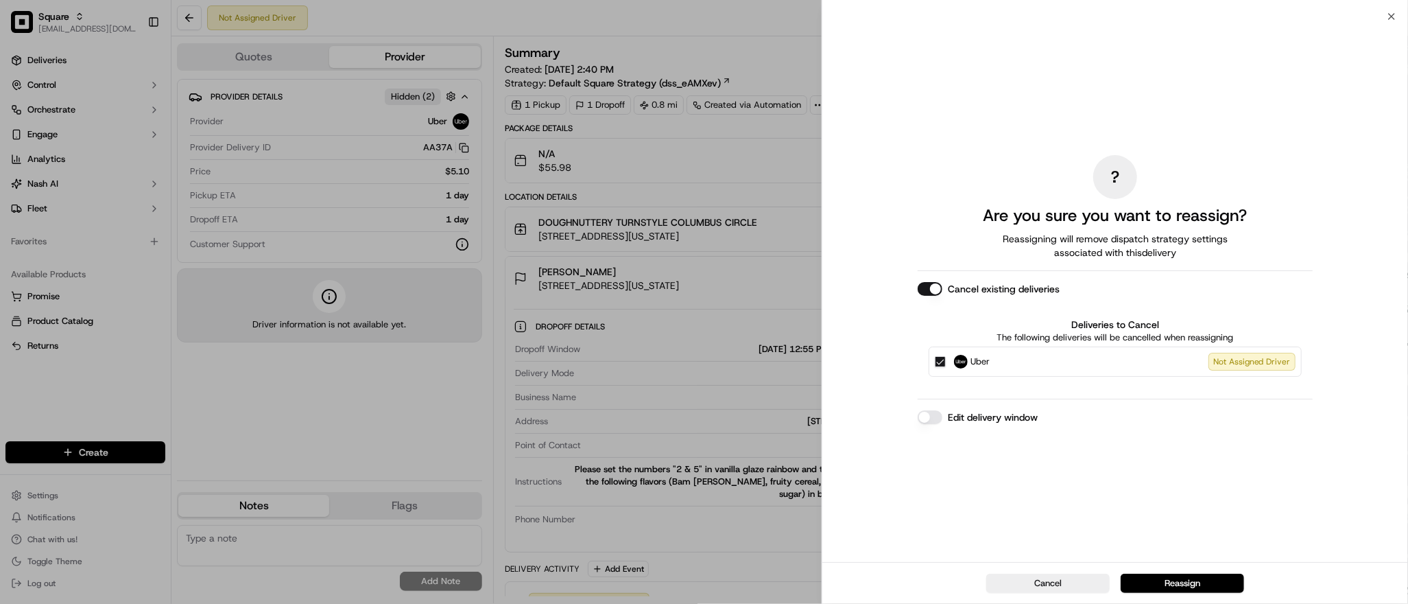
click at [927, 422] on button "Edit delivery window" at bounding box center [930, 417] width 25 height 14
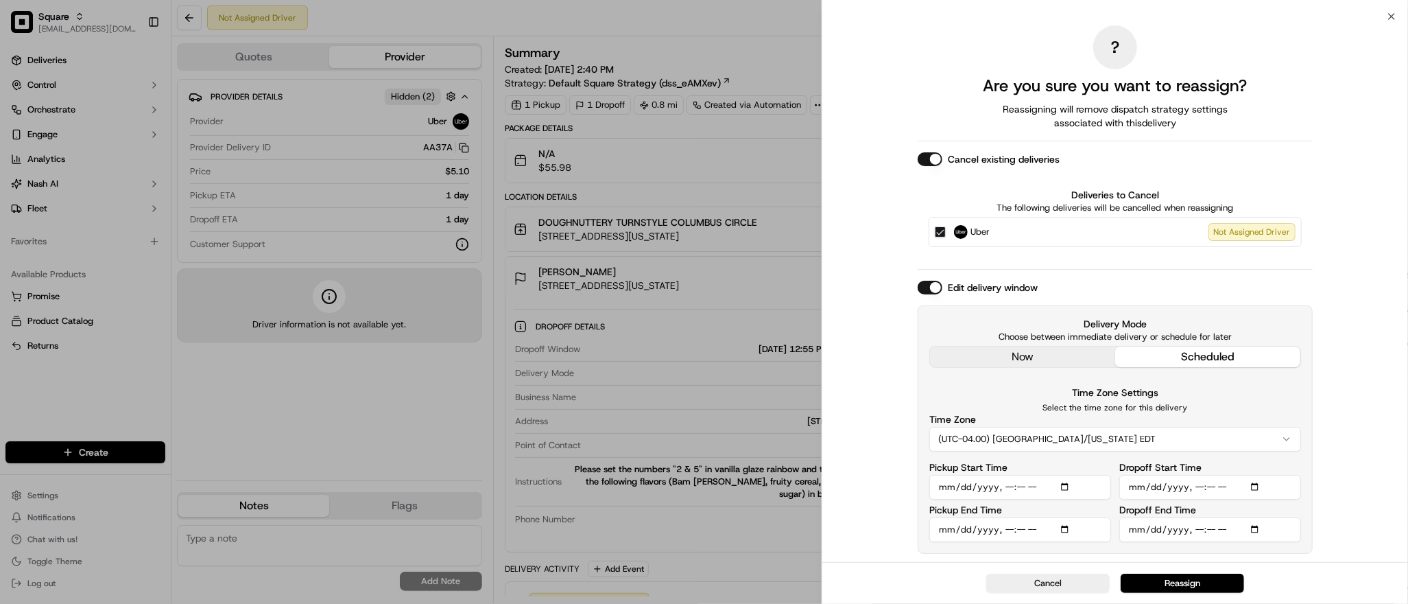
click at [1056, 489] on input "Pickup Start Time" at bounding box center [1021, 487] width 182 height 25
click at [1069, 484] on input "Pickup Start Time" at bounding box center [1021, 487] width 182 height 25
type input "[DATE]T12:48"
click at [1218, 407] on p "Select the time zone for this delivery" at bounding box center [1116, 407] width 372 height 11
click at [948, 528] on input "Pickup End Time" at bounding box center [1021, 529] width 182 height 25
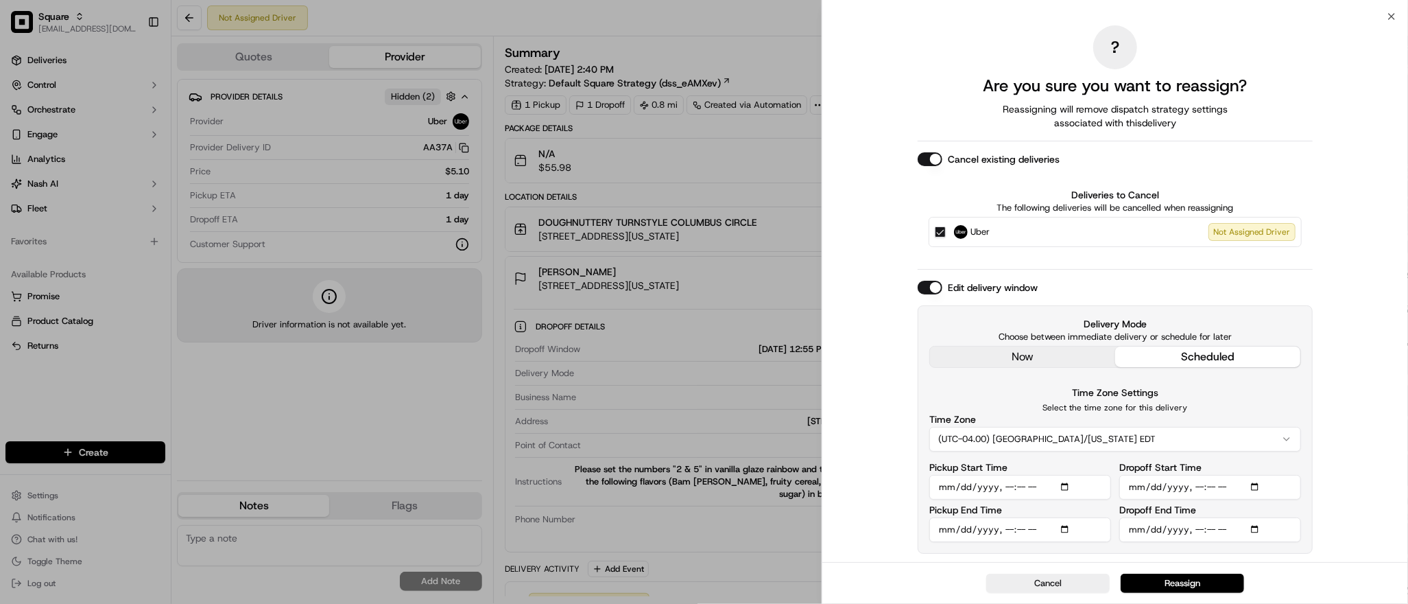
click at [948, 528] on input "Pickup End Time" at bounding box center [1021, 529] width 182 height 25
type input "[DATE]T13:08"
click at [1135, 488] on input "Dropoff Start Time" at bounding box center [1211, 487] width 182 height 25
type input "[DATE]T12:55"
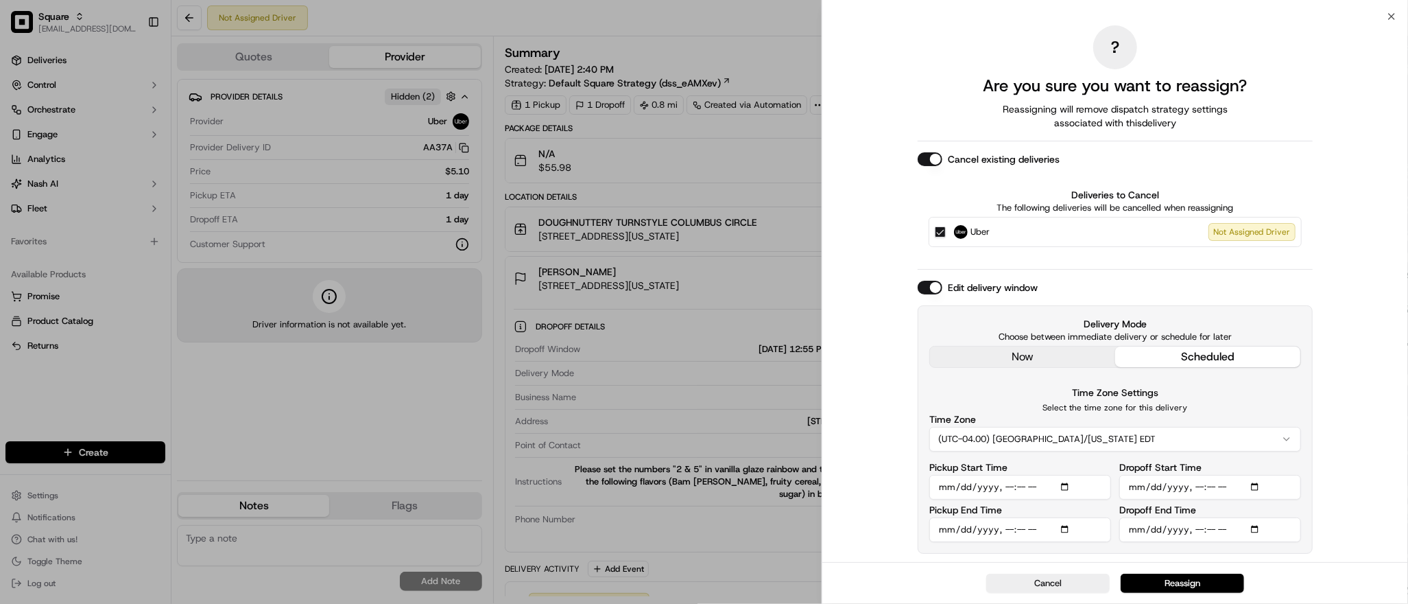
click at [1135, 523] on input "Dropoff End Time" at bounding box center [1211, 529] width 182 height 25
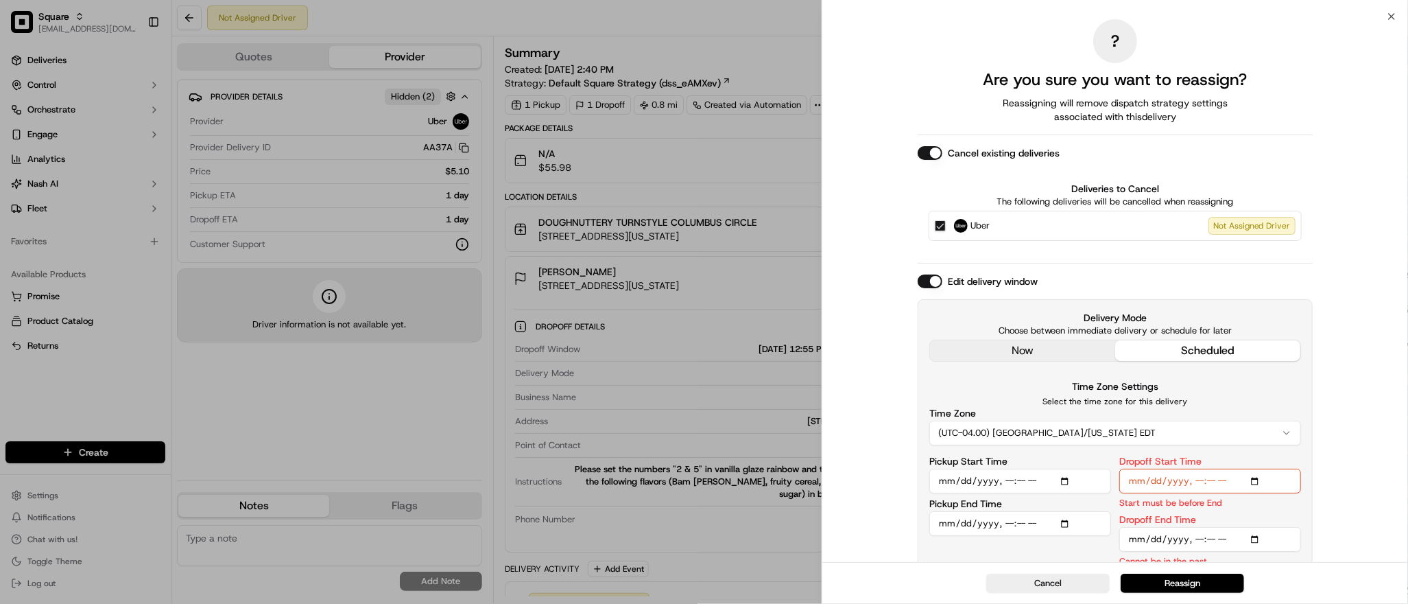
type input "[DATE]T13:15"
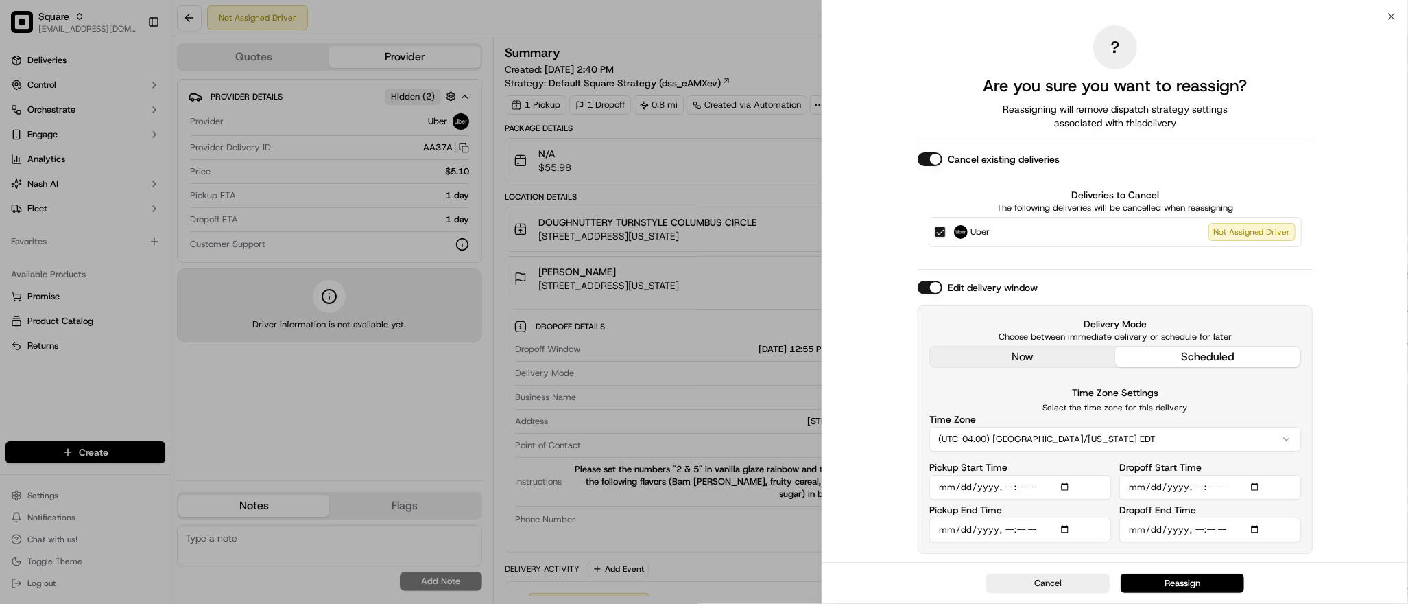
click at [1353, 433] on div "? Are you sure you want to reassign? Reassigning will remove dispatch strategy …" at bounding box center [1115, 288] width 586 height 545
click at [1198, 579] on button "Reassign" at bounding box center [1182, 582] width 123 height 19
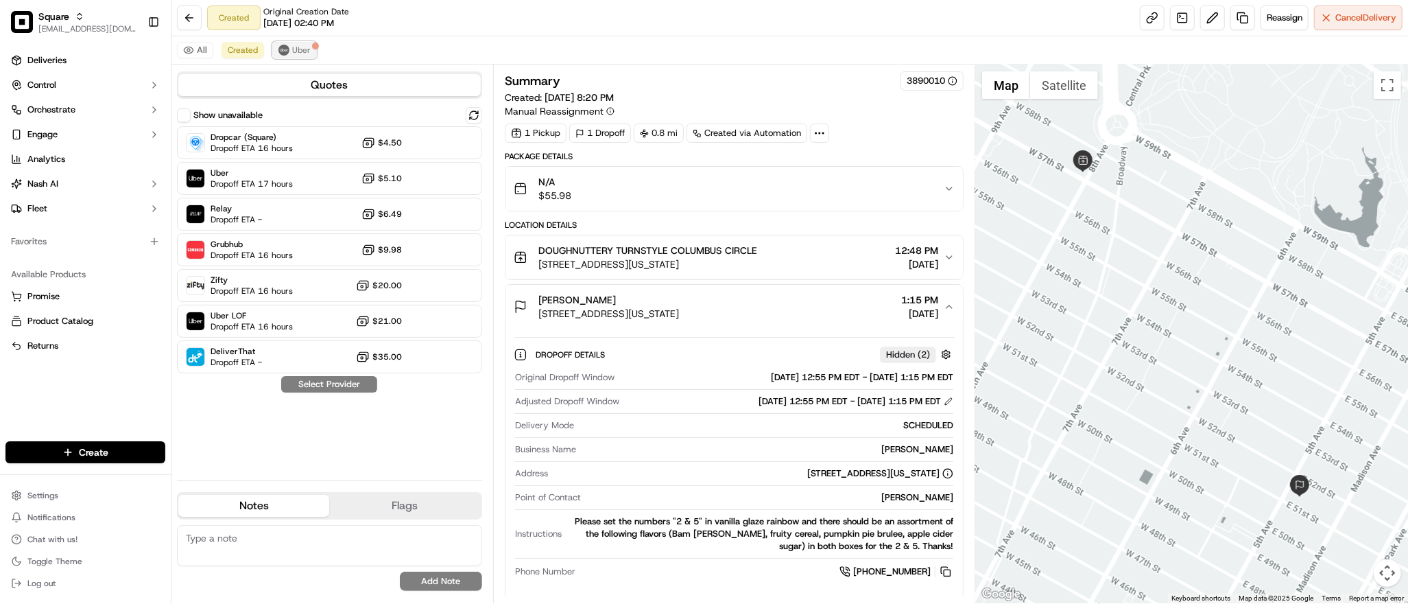
click at [307, 54] on span "Uber" at bounding box center [301, 50] width 19 height 11
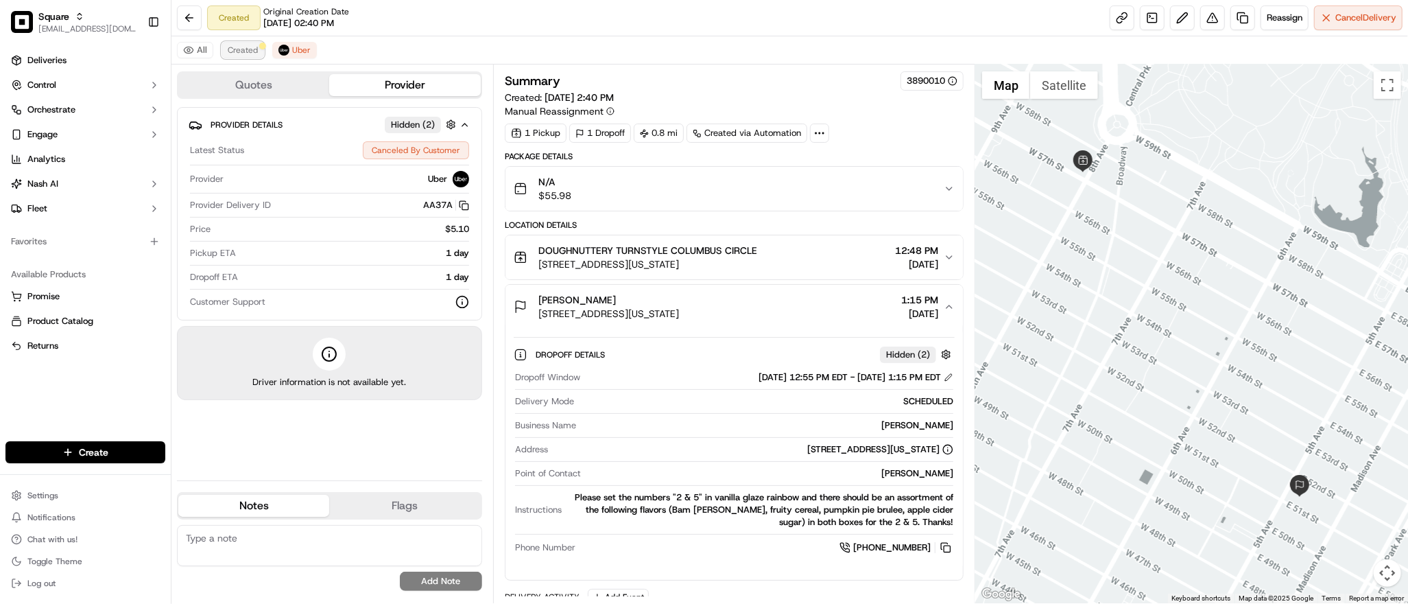
click at [246, 51] on span "Created" at bounding box center [243, 50] width 30 height 11
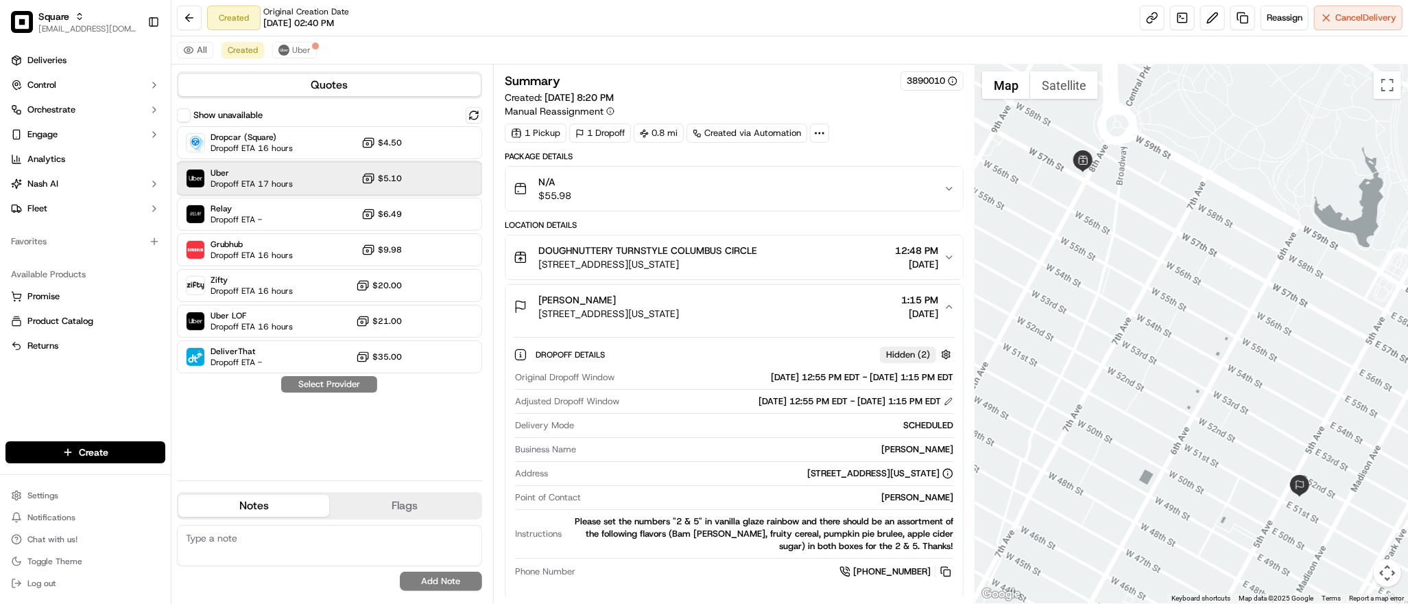
click at [317, 189] on div "Uber Dropoff ETA 17 hours $5.10" at bounding box center [329, 178] width 305 height 33
click at [338, 388] on button "Assign Provider" at bounding box center [329, 384] width 97 height 16
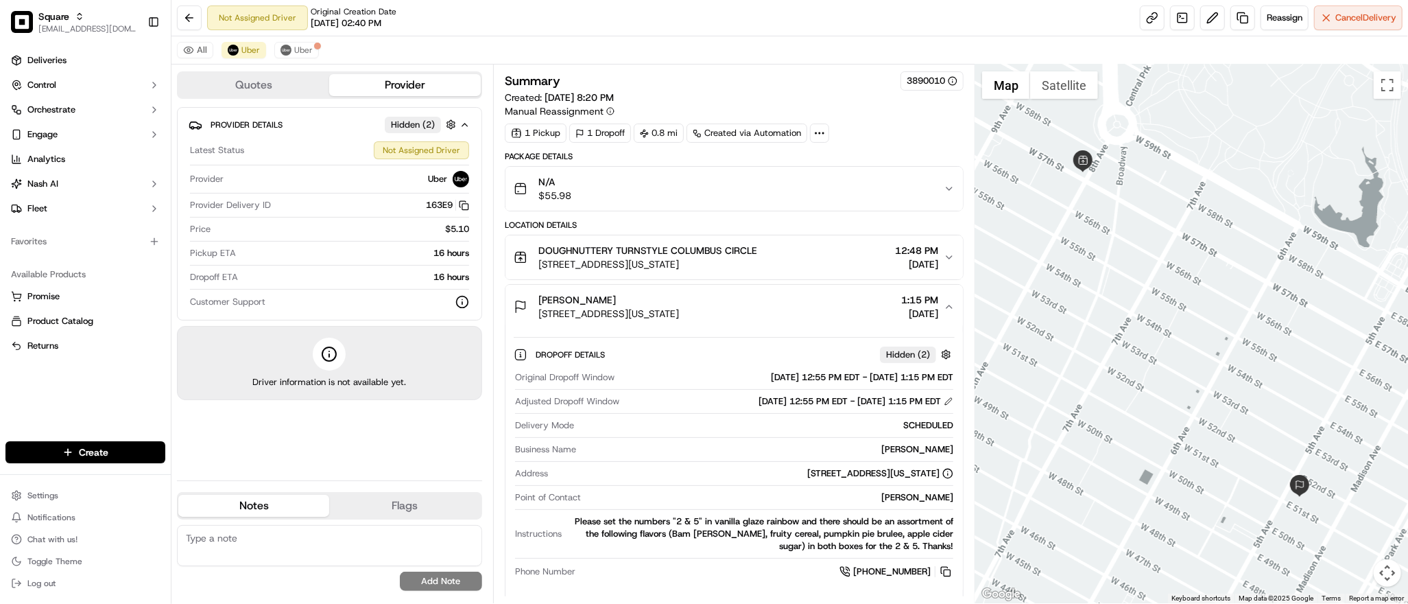
click at [298, 538] on textarea at bounding box center [329, 545] width 305 height 41
paste textarea "**Caller Information: Merchant **Reason for Call: request to change delivery to…"
type textarea "**Caller Information: Merchant **Reason for Call: request to change delivery to…"
click at [420, 575] on button "Add Note" at bounding box center [441, 580] width 82 height 19
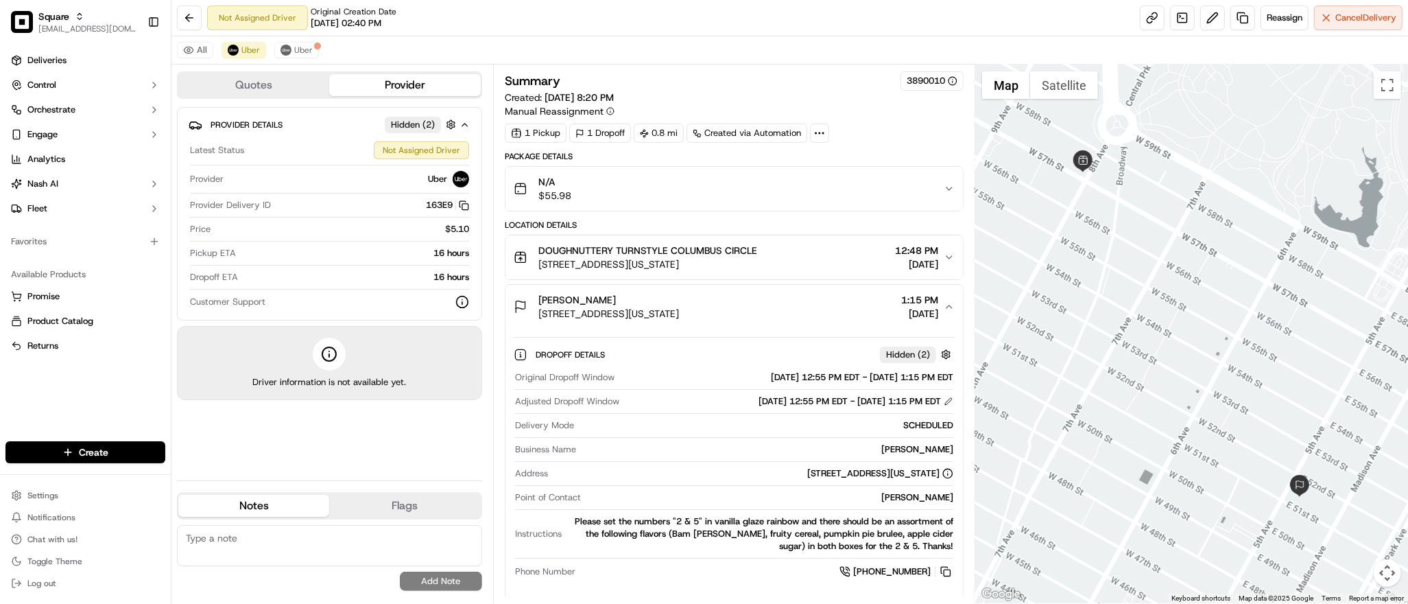
scroll to position [0, 0]
